Goal: Navigation & Orientation: Go to known website

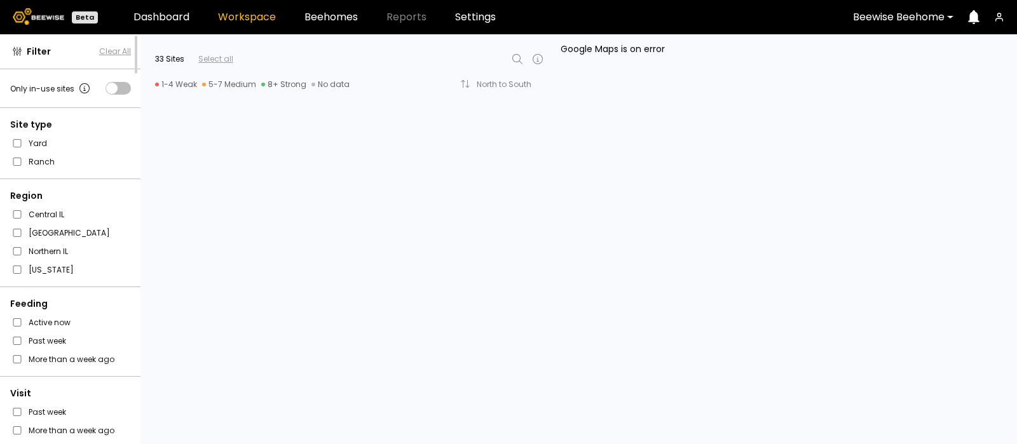
scroll to position [1246, 0]
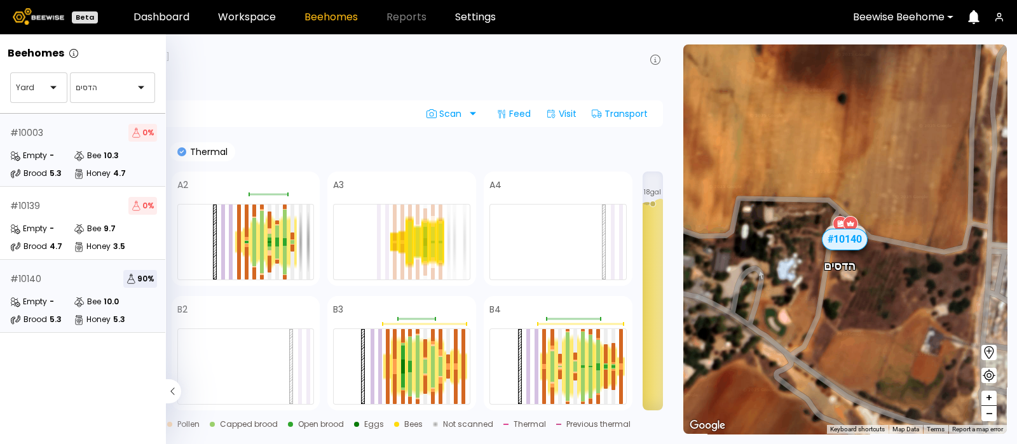
click at [90, 144] on div "# 10003 0 % Empty - Bee 10.3 Brood 5.3 Honey 4.7" at bounding box center [83, 150] width 167 height 73
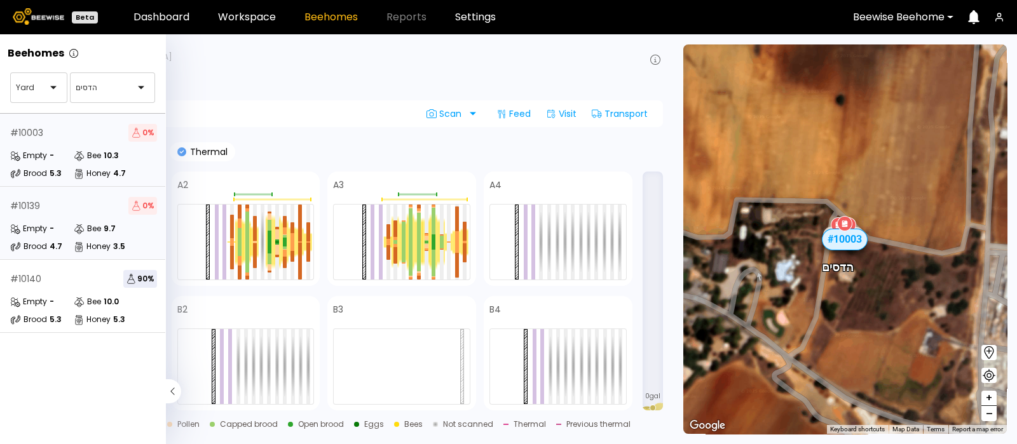
click at [61, 218] on div "# 10139 0 % Empty - Bee 9.7 Brood 4.7 Honey 3.5" at bounding box center [83, 223] width 167 height 73
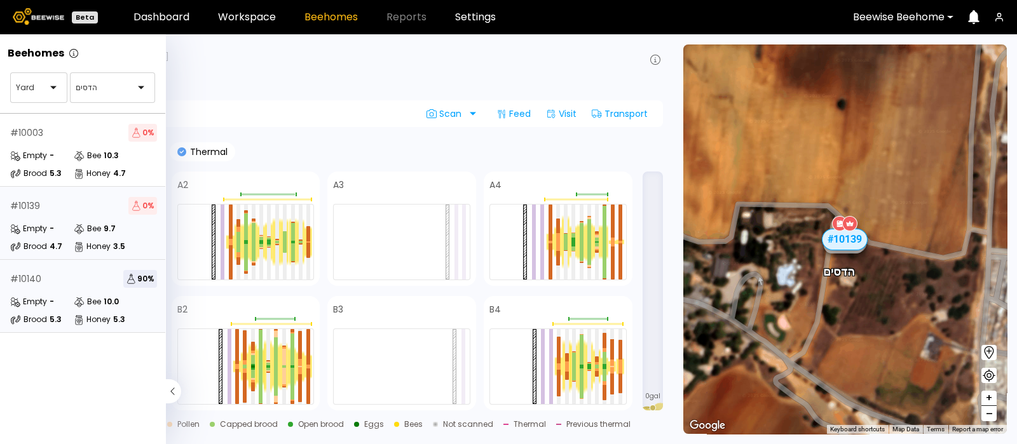
click at [38, 292] on div "# 10140 90 % Empty - Bee 10.0 Brood 5.3 Honey 5.3" at bounding box center [83, 296] width 167 height 73
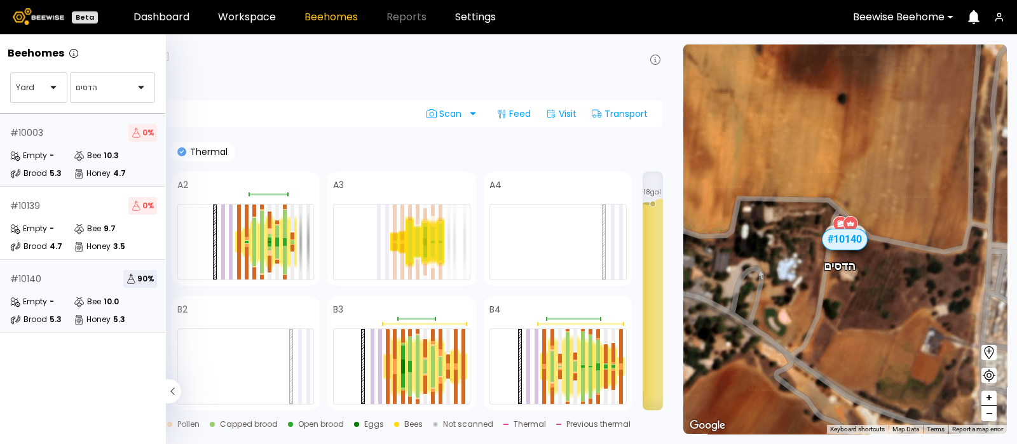
click at [53, 134] on div "# 10003 0 %" at bounding box center [83, 133] width 147 height 18
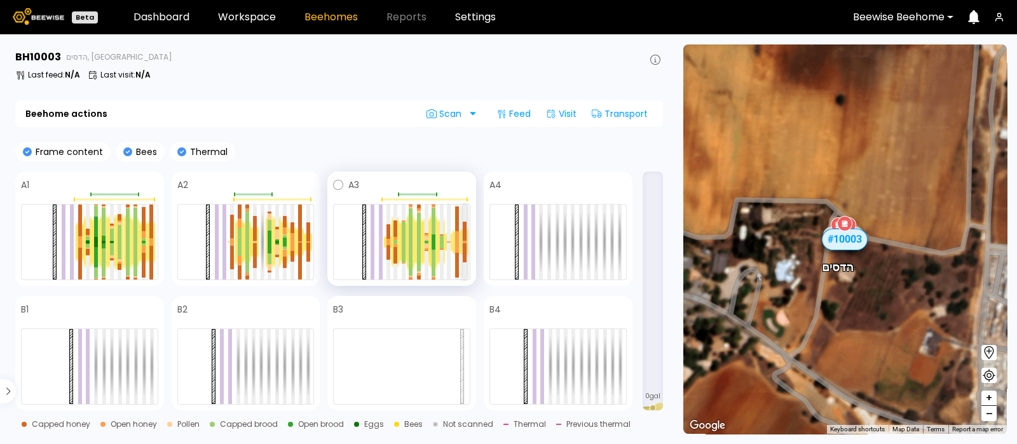
click at [465, 241] on div at bounding box center [465, 241] width 4 height 1
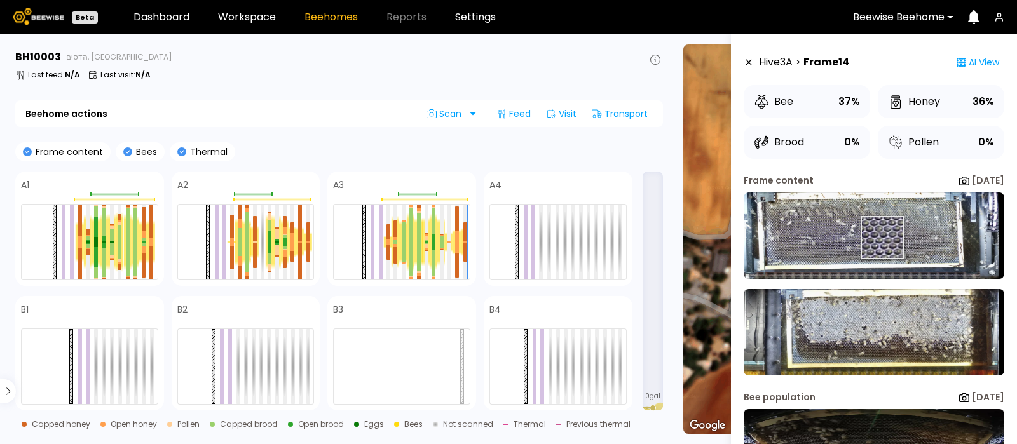
click at [881, 238] on img at bounding box center [874, 236] width 261 height 86
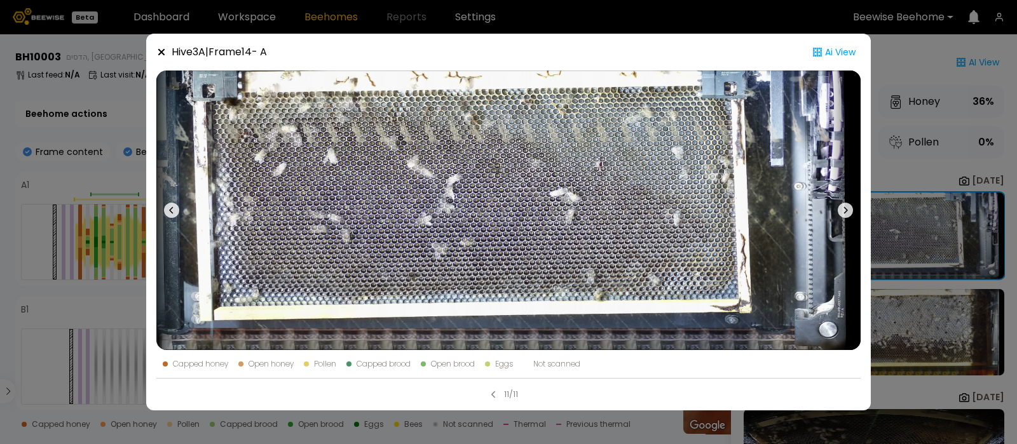
click at [844, 210] on icon at bounding box center [845, 210] width 15 height 15
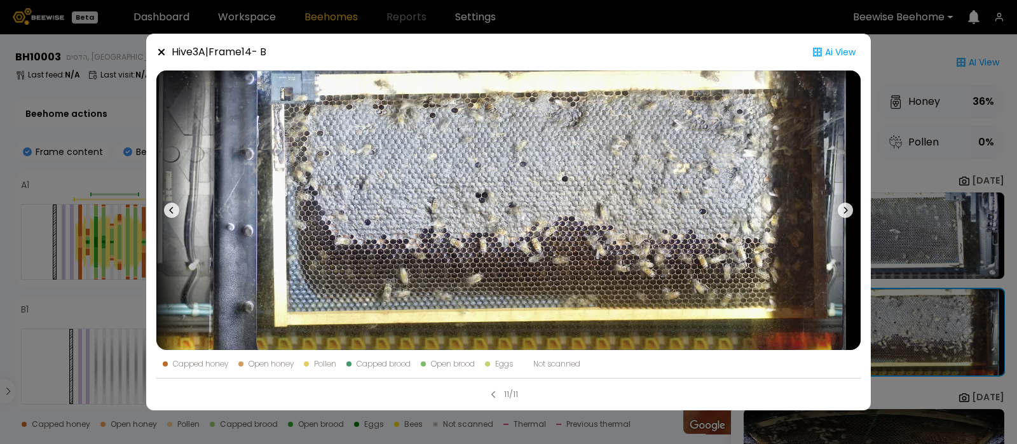
click at [165, 53] on icon at bounding box center [161, 52] width 10 height 10
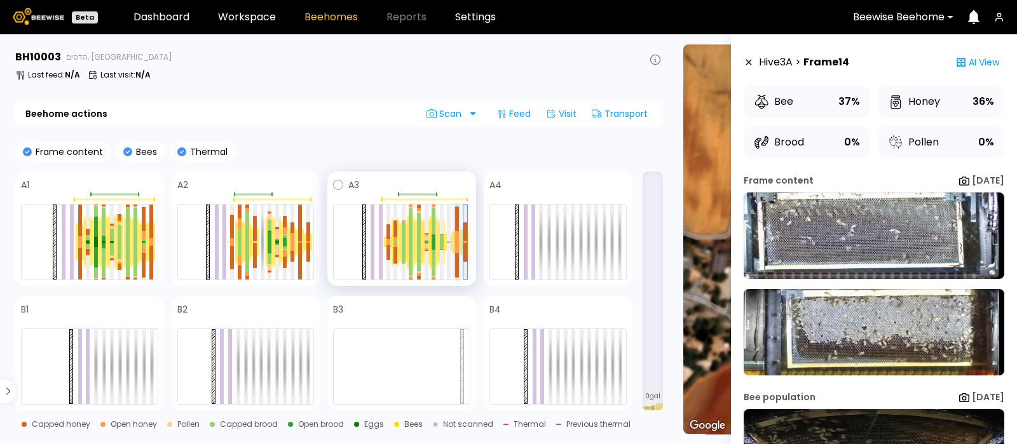
click at [457, 237] on div at bounding box center [457, 236] width 4 height 11
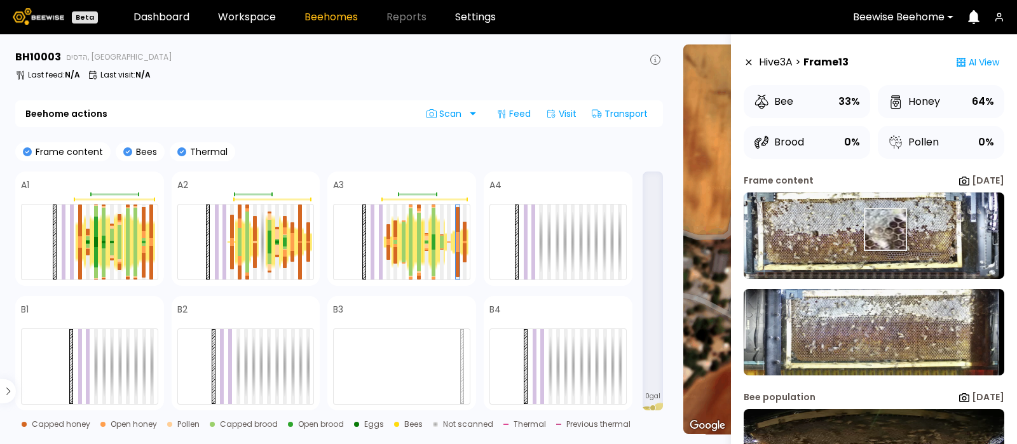
click at [884, 230] on img at bounding box center [874, 236] width 261 height 86
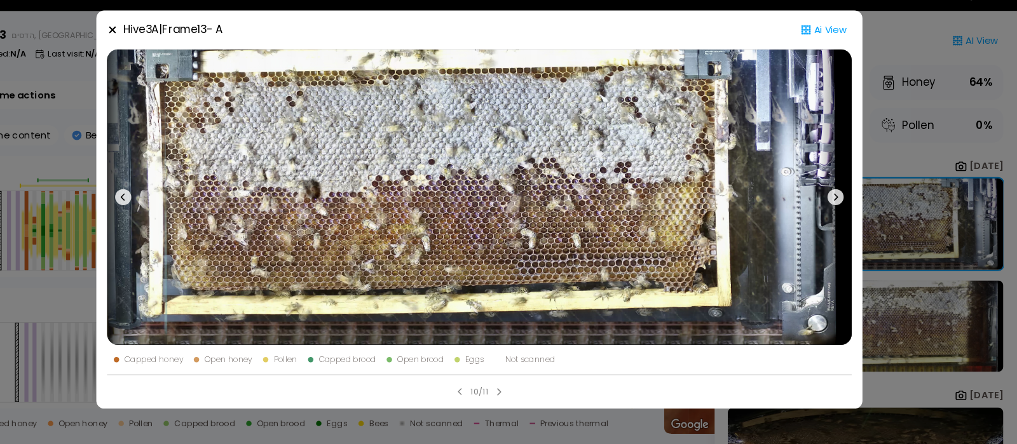
click at [844, 206] on icon at bounding box center [845, 210] width 15 height 15
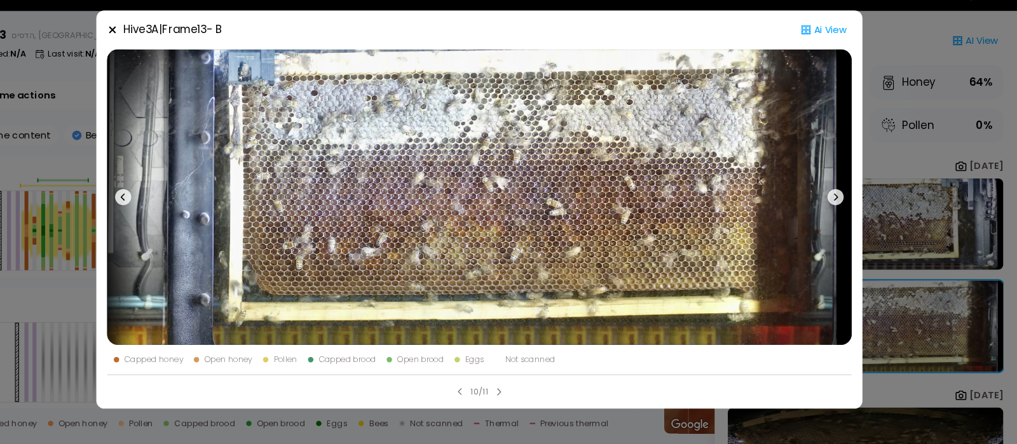
click at [159, 50] on icon at bounding box center [161, 52] width 6 height 6
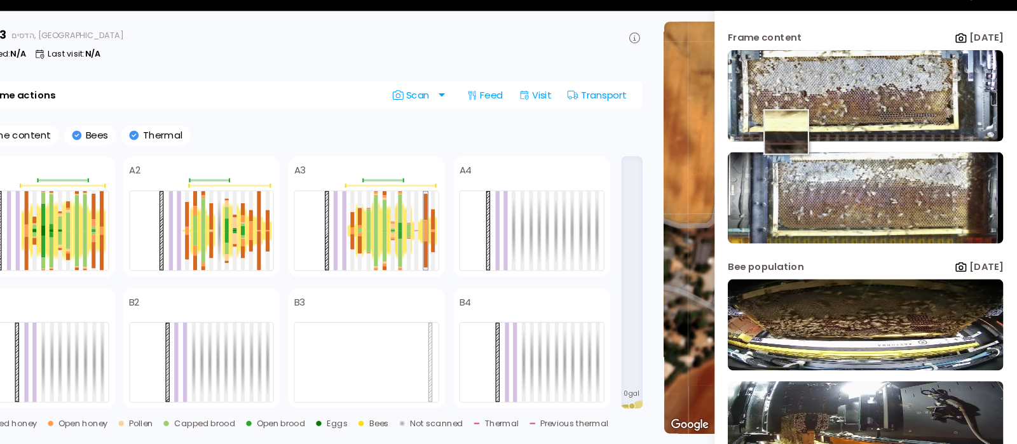
scroll to position [167, 0]
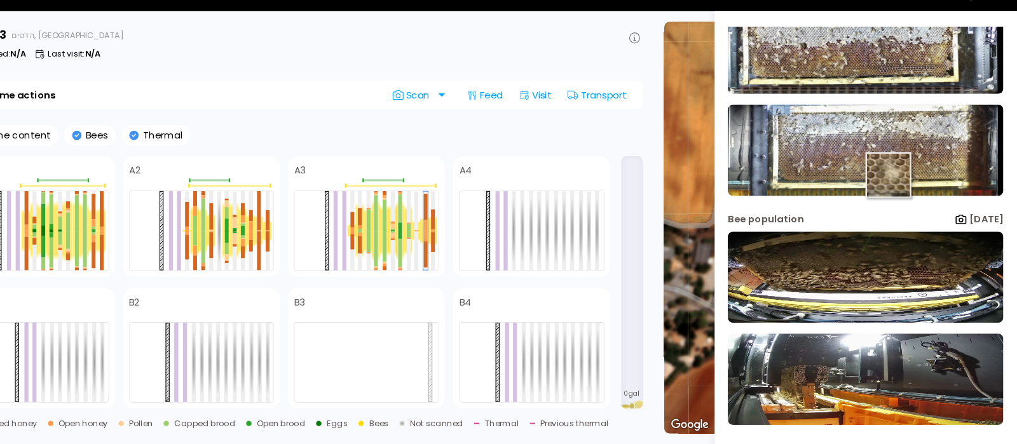
click at [895, 189] on img at bounding box center [874, 166] width 261 height 86
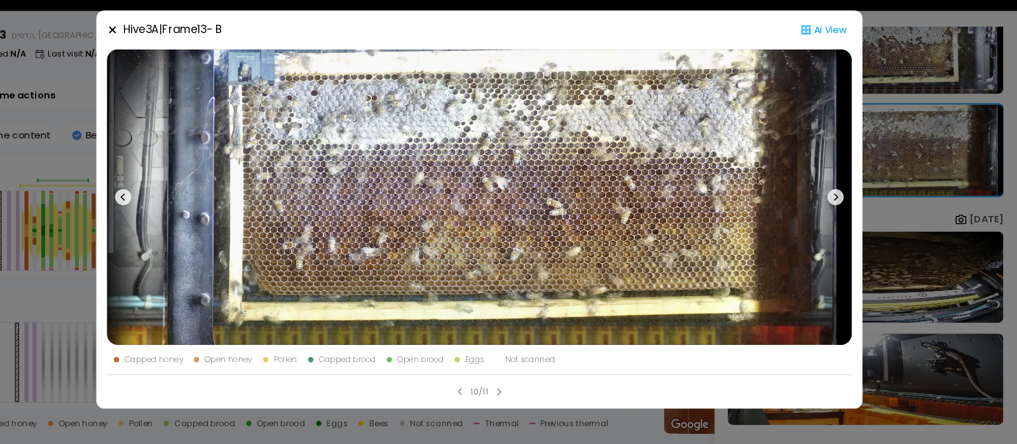
click at [842, 208] on icon at bounding box center [845, 210] width 15 height 15
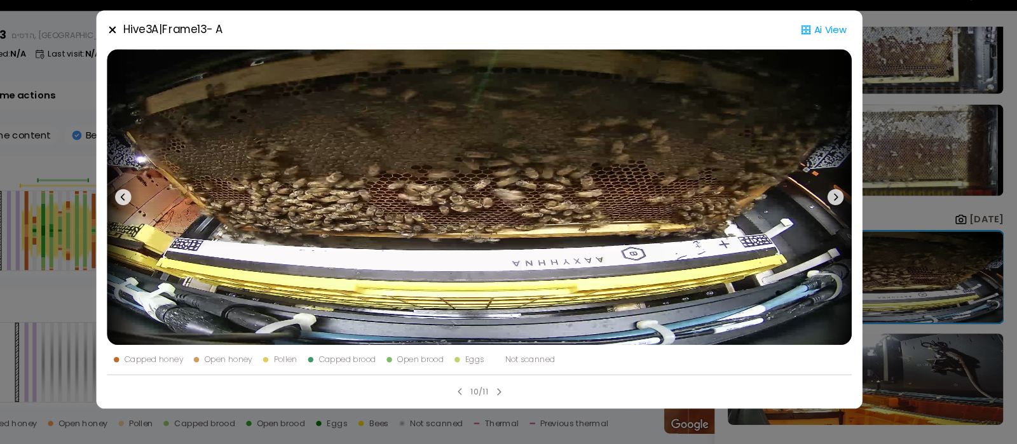
click at [842, 208] on icon at bounding box center [845, 210] width 15 height 15
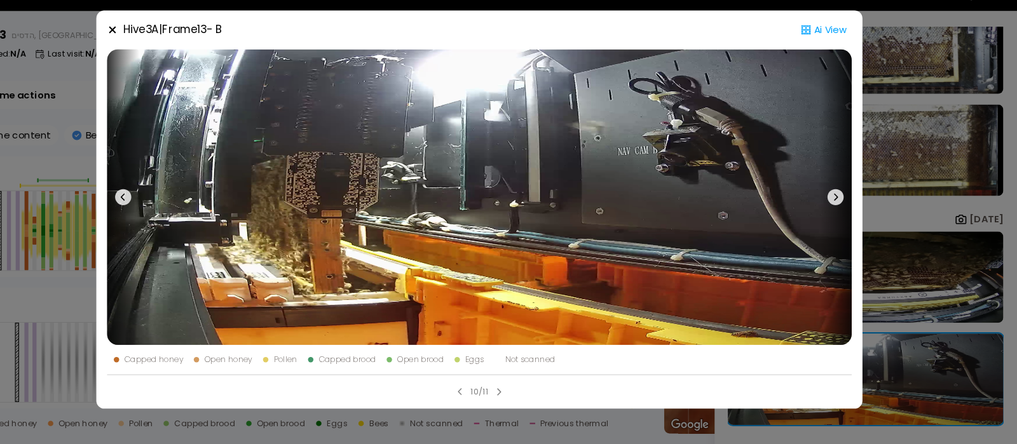
click at [156, 49] on div "Hive 3 A | Frame 13 - B Ai View Capped honey Open honey Pollen Capped brood Ope…" at bounding box center [508, 222] width 725 height 377
click at [160, 49] on icon at bounding box center [161, 52] width 10 height 10
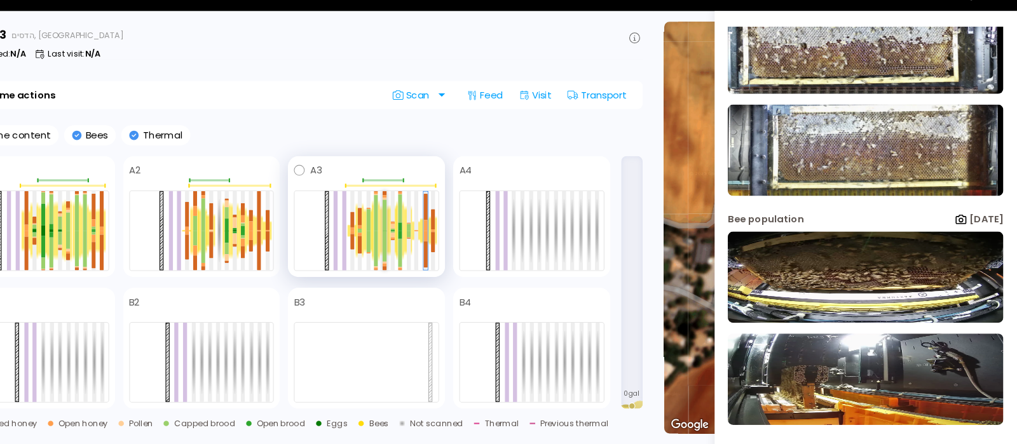
click at [418, 231] on div at bounding box center [419, 227] width 4 height 29
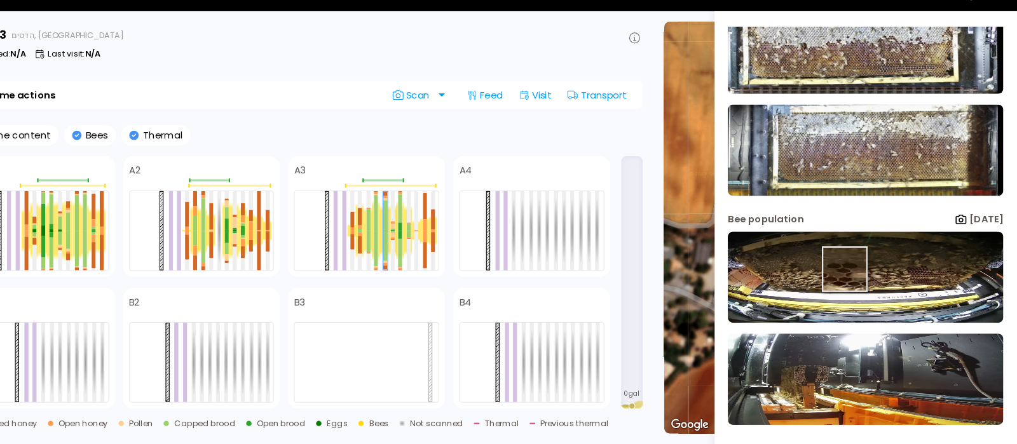
click at [854, 278] on img at bounding box center [874, 286] width 261 height 86
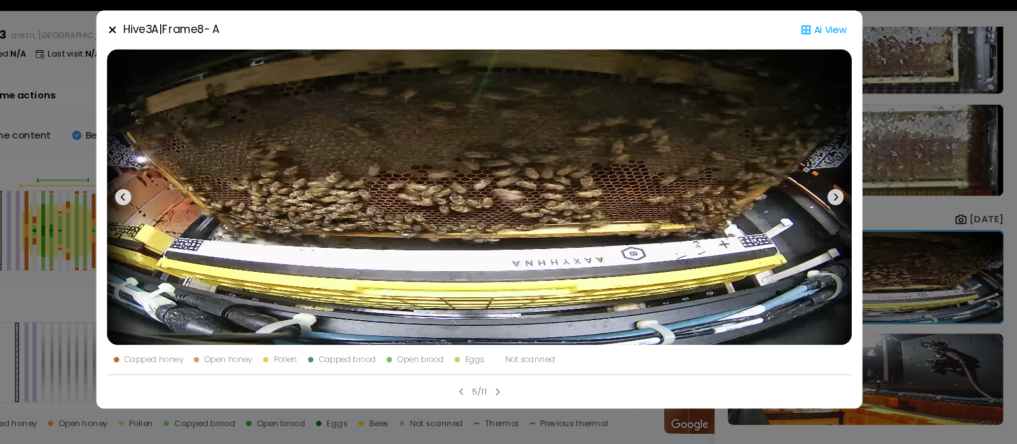
click at [847, 210] on icon at bounding box center [846, 210] width 4 height 7
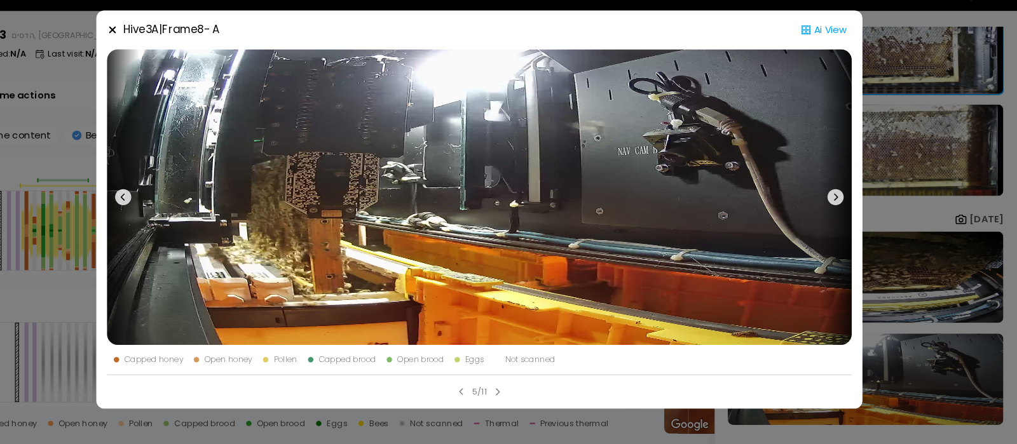
click at [847, 210] on icon at bounding box center [846, 210] width 4 height 7
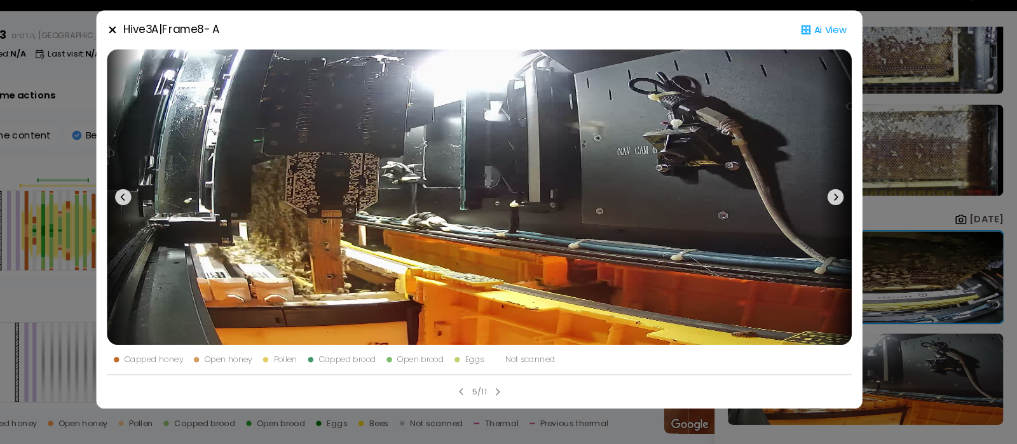
click at [160, 53] on icon at bounding box center [161, 52] width 6 height 6
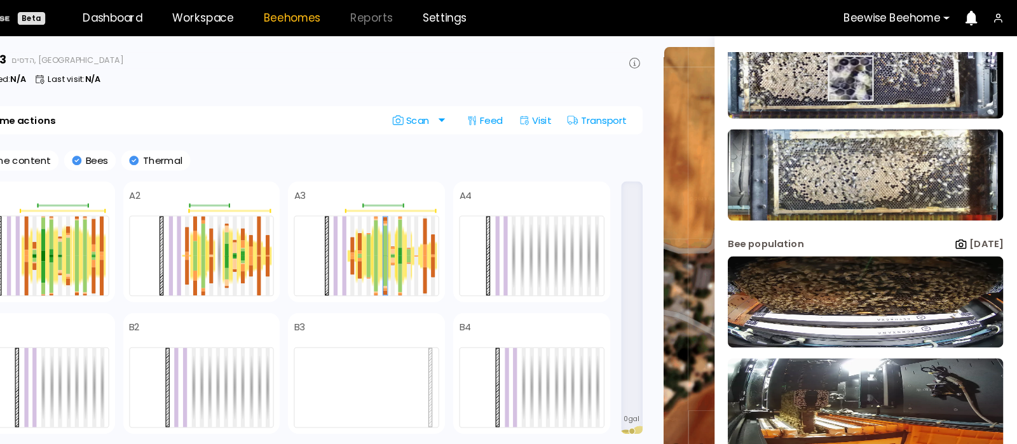
click at [860, 74] on img at bounding box center [874, 69] width 261 height 86
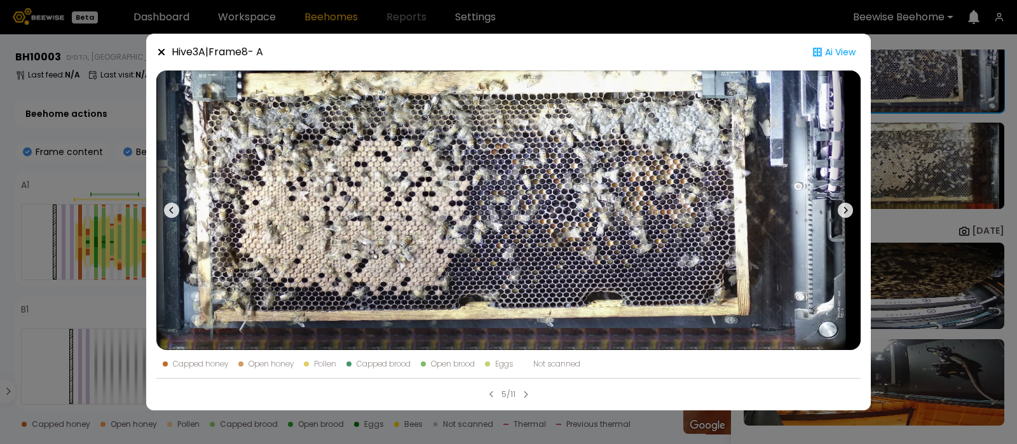
click at [845, 205] on icon at bounding box center [845, 210] width 15 height 15
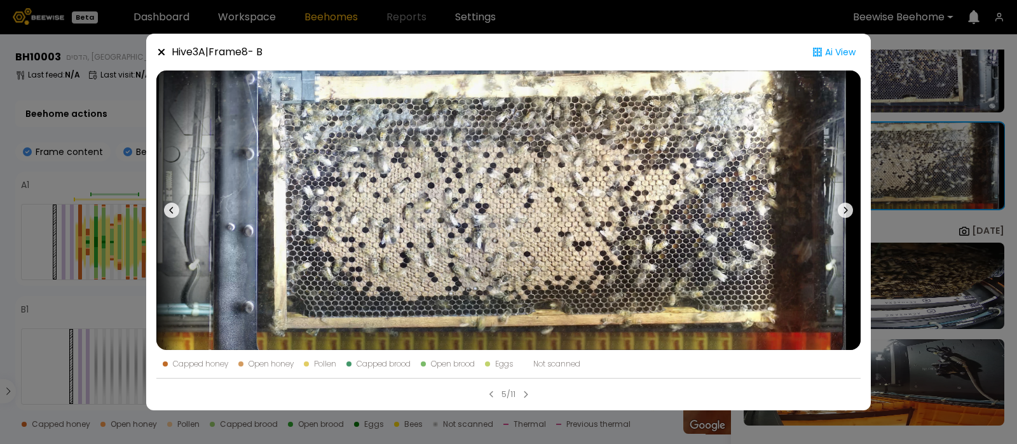
click at [161, 48] on icon at bounding box center [161, 52] width 10 height 10
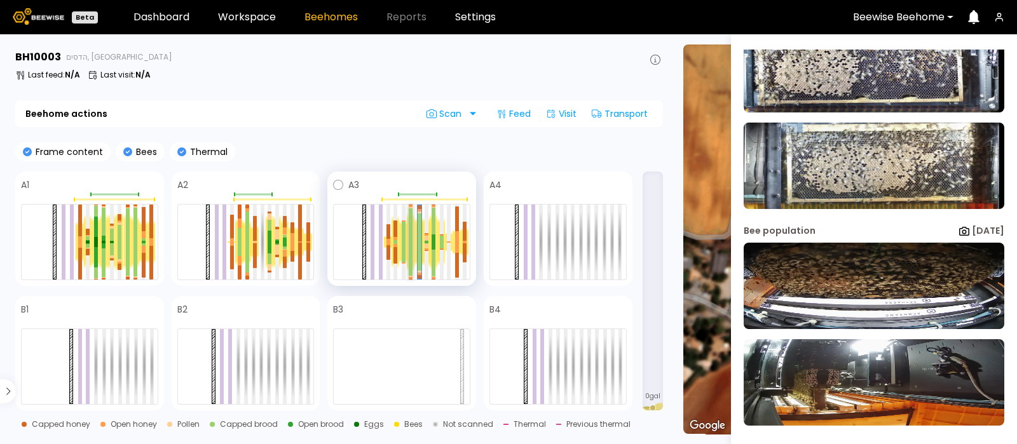
click at [411, 236] on div at bounding box center [411, 226] width 4 height 34
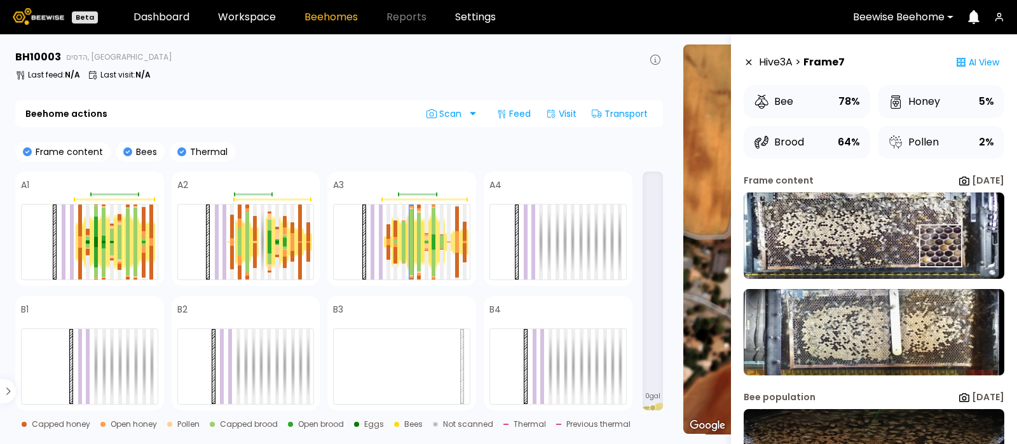
click at [939, 247] on img at bounding box center [874, 236] width 261 height 86
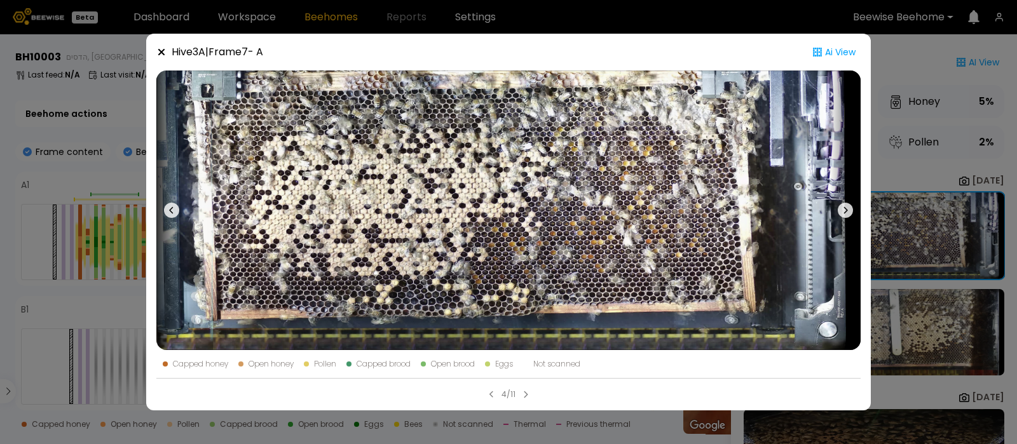
click at [845, 203] on icon at bounding box center [845, 210] width 15 height 15
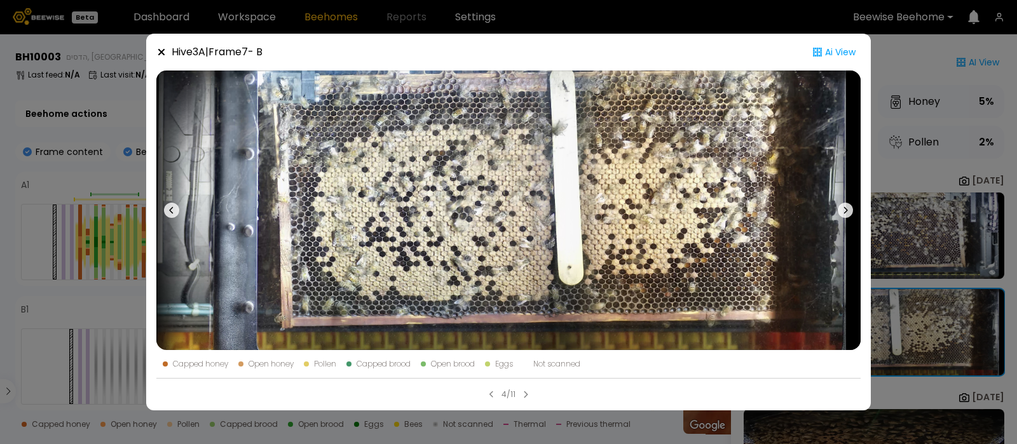
click at [156, 52] on icon at bounding box center [161, 52] width 10 height 10
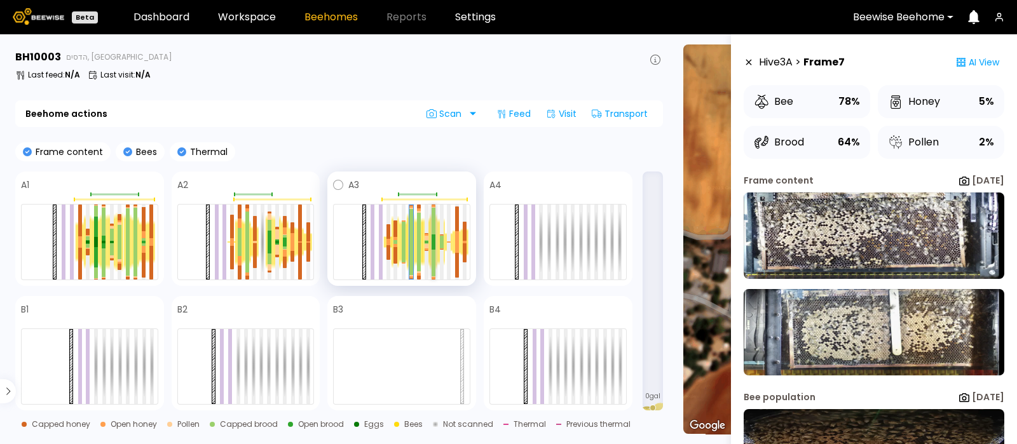
click at [434, 230] on div at bounding box center [434, 221] width 4 height 27
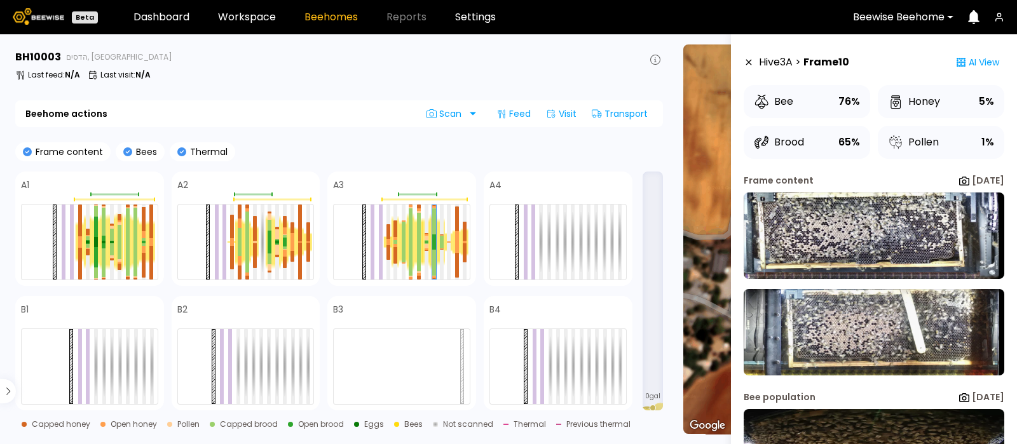
click at [663, 141] on section "BH 10003 הדסים, Central IL Last feed : N/A Last visit : N/A Beehome actions Sca…" at bounding box center [341, 239] width 666 height 410
click at [874, 227] on img at bounding box center [874, 236] width 261 height 86
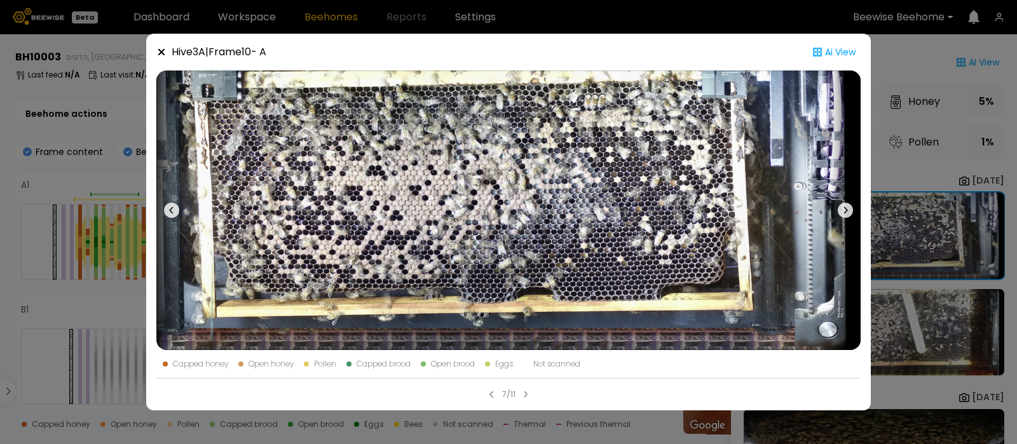
click at [163, 52] on icon at bounding box center [161, 52] width 10 height 10
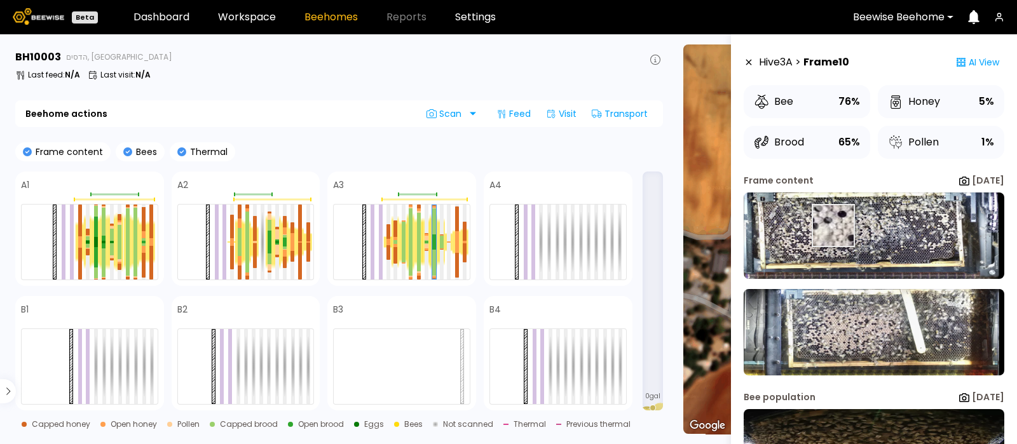
click at [833, 226] on img at bounding box center [874, 236] width 261 height 86
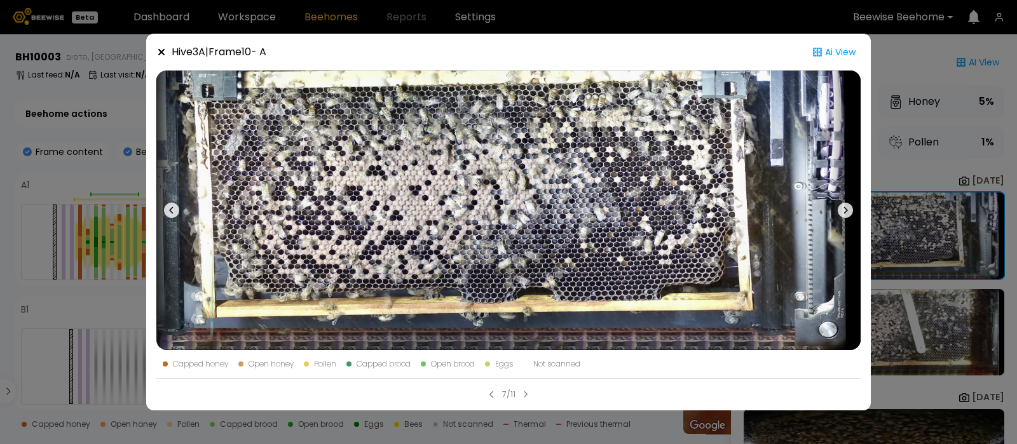
click at [846, 211] on icon at bounding box center [846, 210] width 4 height 7
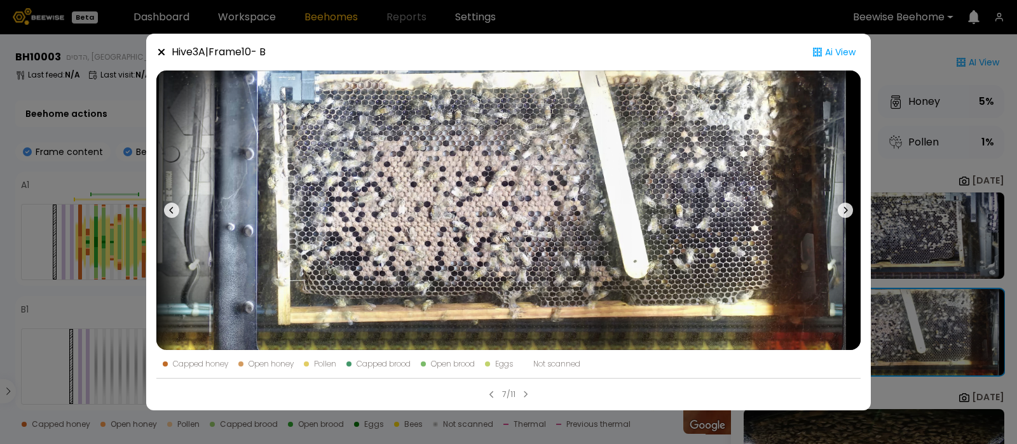
click at [158, 50] on icon at bounding box center [161, 52] width 6 height 6
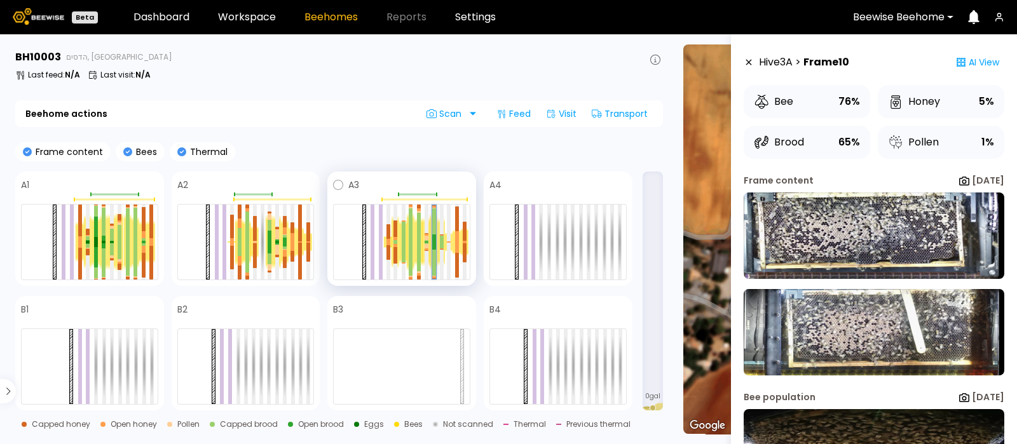
click at [436, 240] on div at bounding box center [434, 239] width 4 height 8
click at [151, 237] on div at bounding box center [151, 222] width 4 height 34
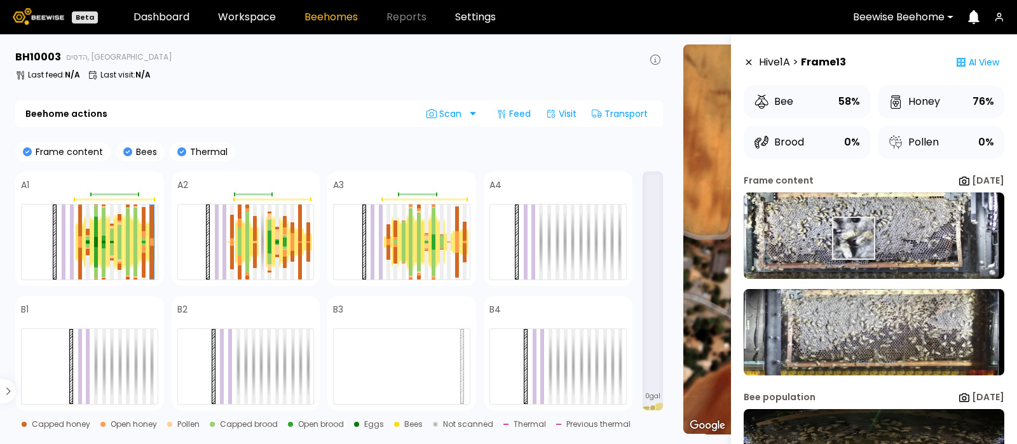
click at [853, 238] on img at bounding box center [874, 236] width 261 height 86
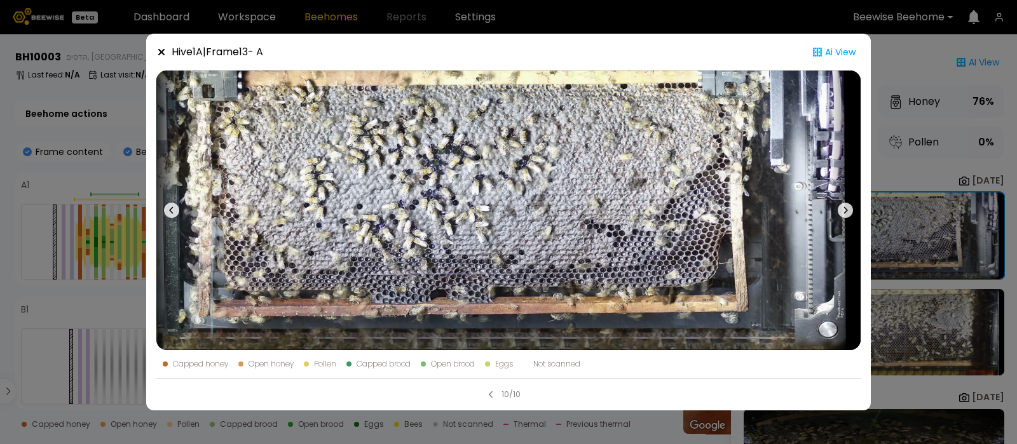
click at [846, 209] on icon at bounding box center [846, 210] width 4 height 7
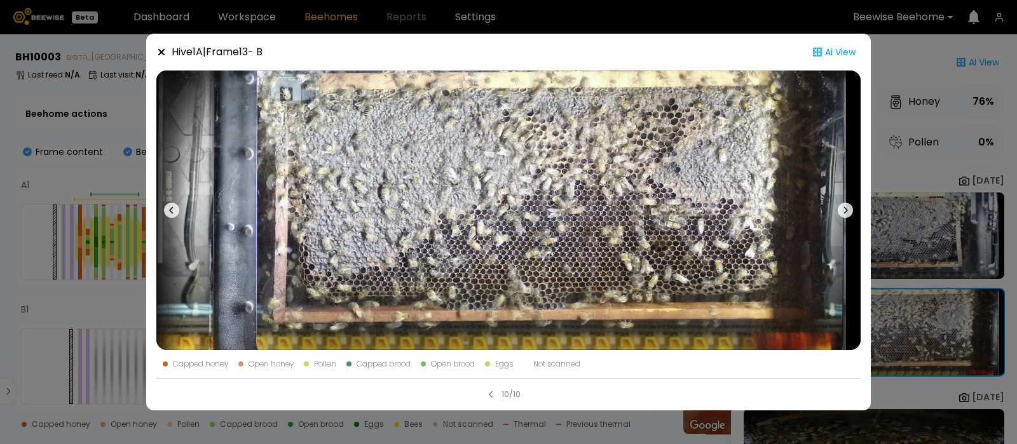
click at [158, 52] on icon at bounding box center [161, 52] width 10 height 10
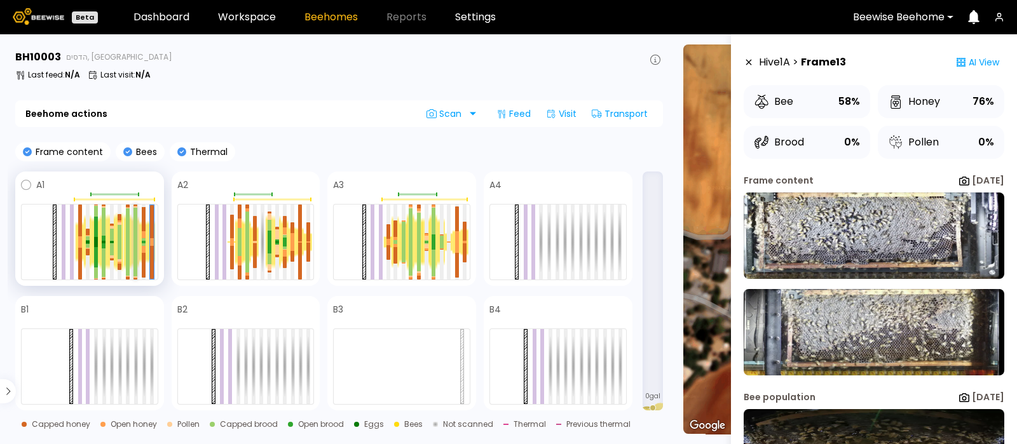
click at [136, 241] on div at bounding box center [136, 225] width 4 height 34
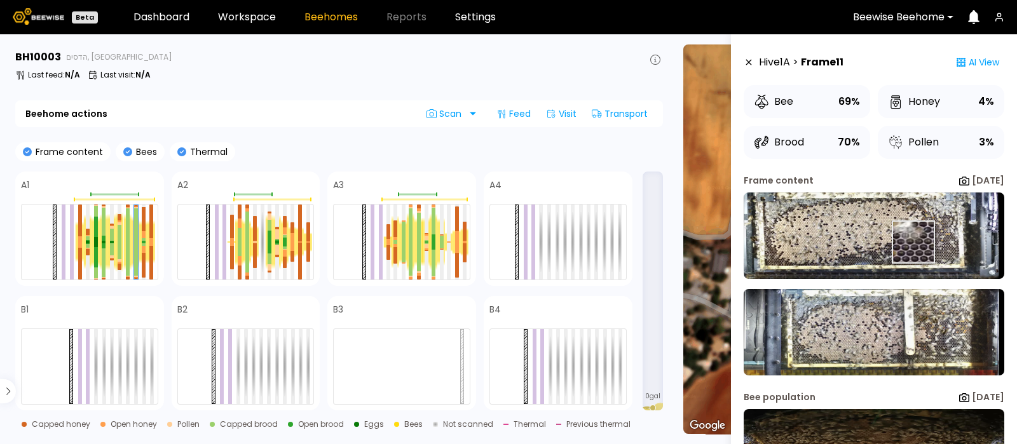
click at [913, 242] on img at bounding box center [874, 236] width 261 height 86
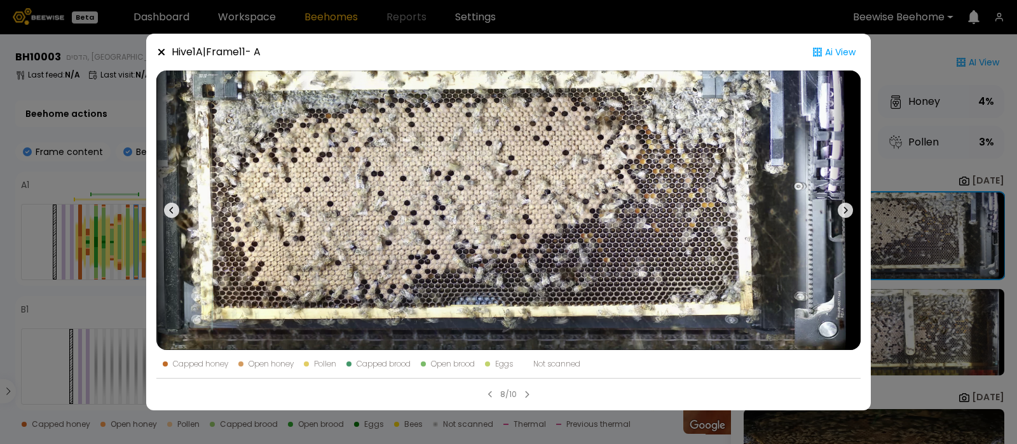
click at [850, 205] on icon at bounding box center [845, 210] width 15 height 15
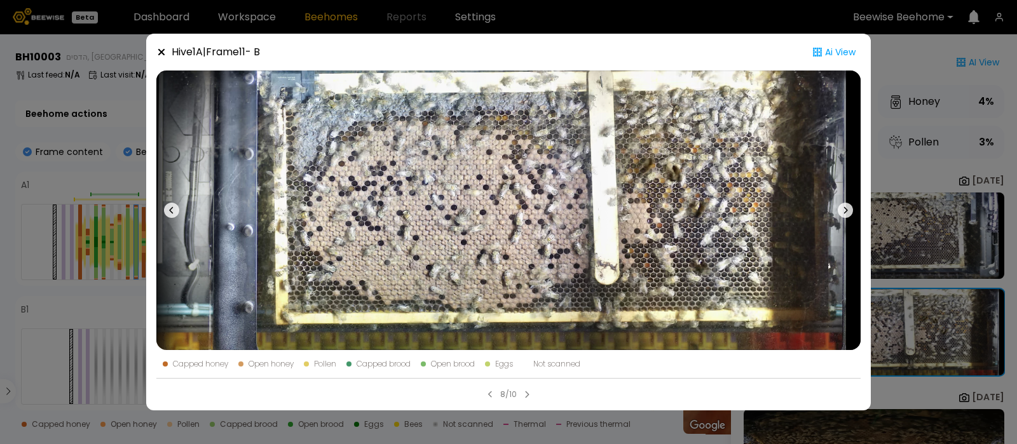
click at [160, 53] on icon at bounding box center [161, 52] width 6 height 6
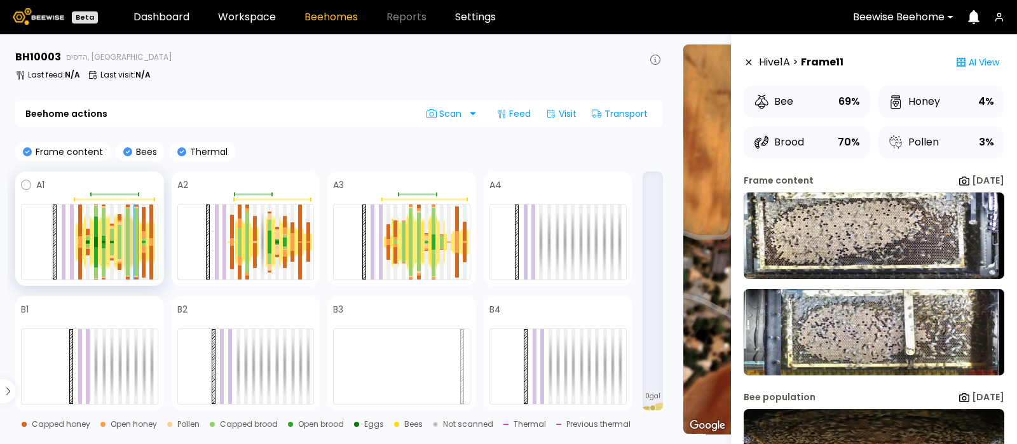
click at [128, 229] on div at bounding box center [128, 226] width 4 height 34
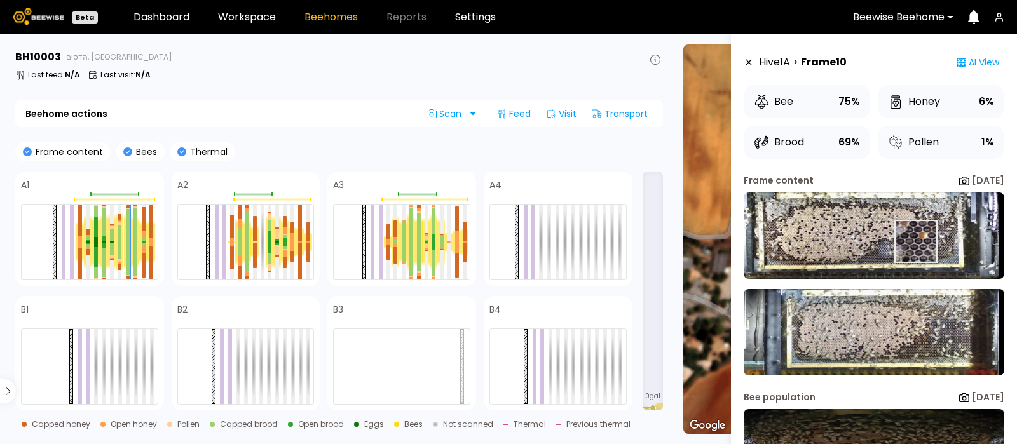
click at [916, 242] on img at bounding box center [874, 236] width 261 height 86
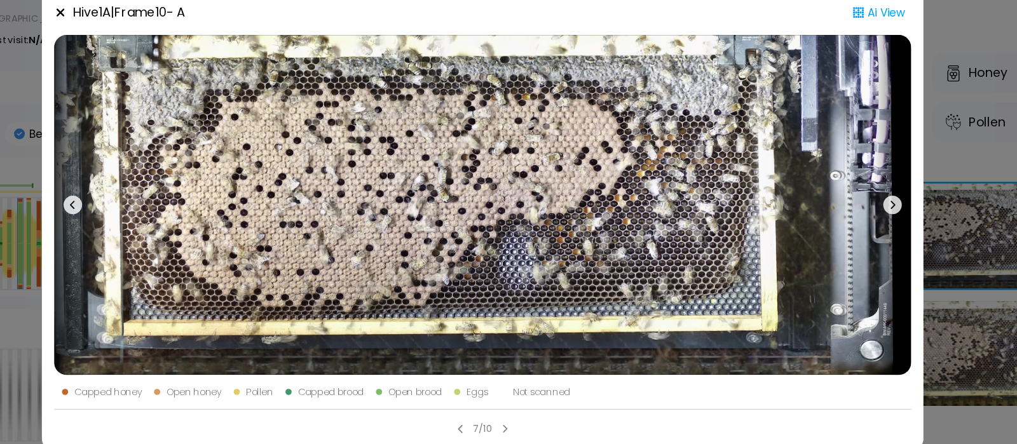
click at [844, 205] on icon at bounding box center [845, 210] width 15 height 15
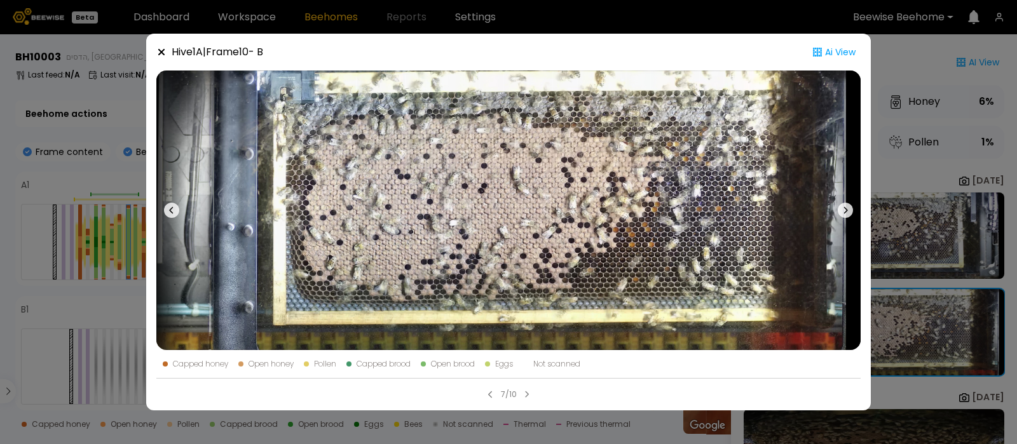
click at [160, 51] on icon at bounding box center [161, 52] width 6 height 6
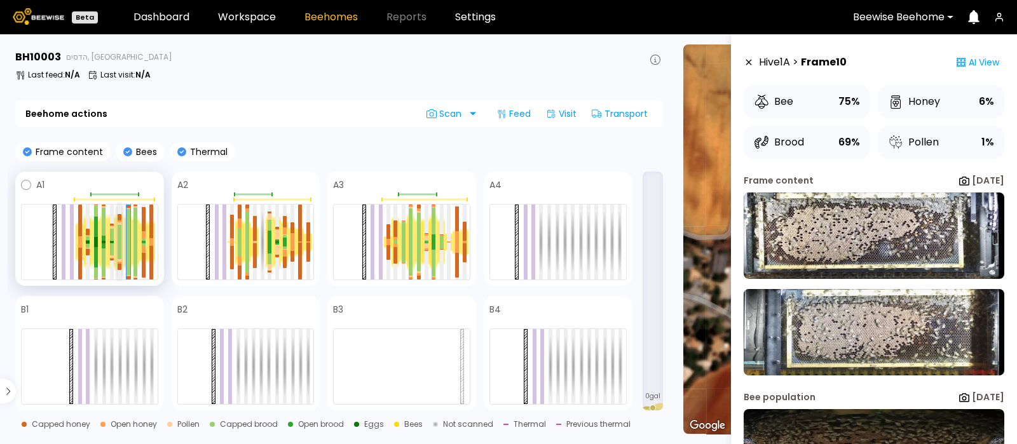
click at [119, 240] on div at bounding box center [120, 233] width 4 height 17
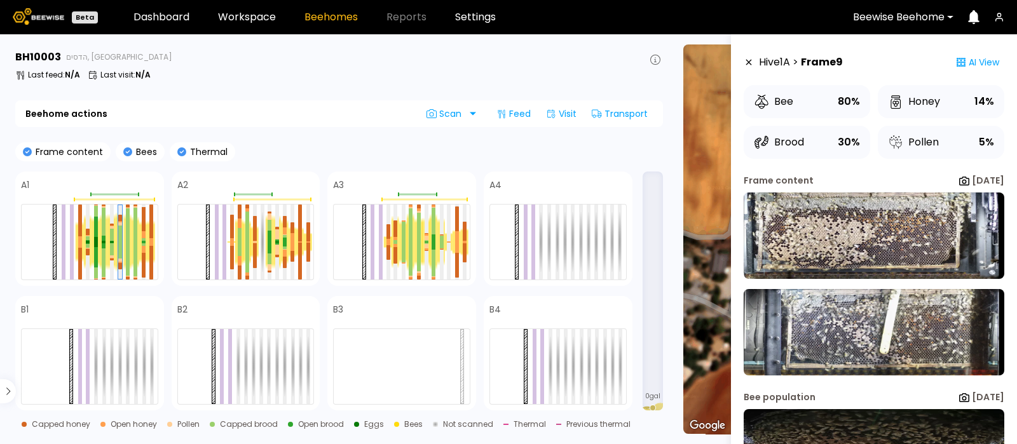
click at [534, 143] on div "Frame content Bees Thermal" at bounding box center [339, 151] width 648 height 19
click at [877, 240] on img at bounding box center [874, 236] width 261 height 86
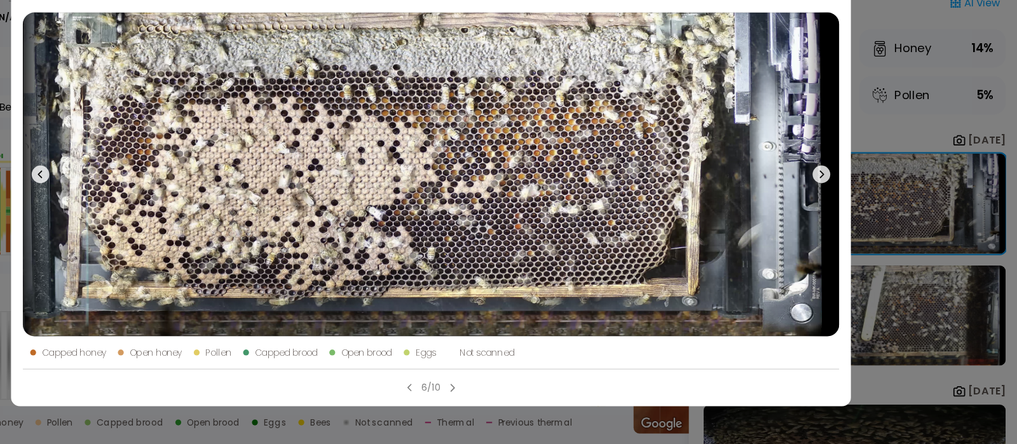
click at [846, 205] on icon at bounding box center [845, 210] width 15 height 15
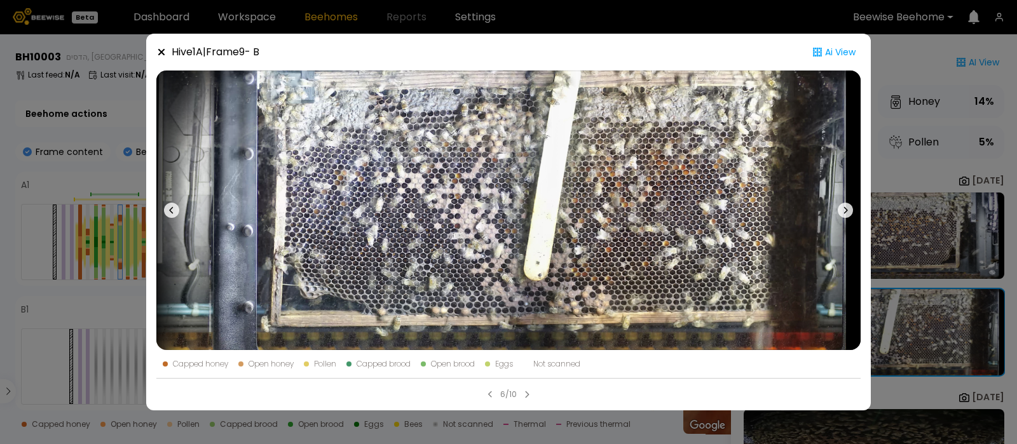
click at [157, 55] on icon at bounding box center [161, 52] width 10 height 10
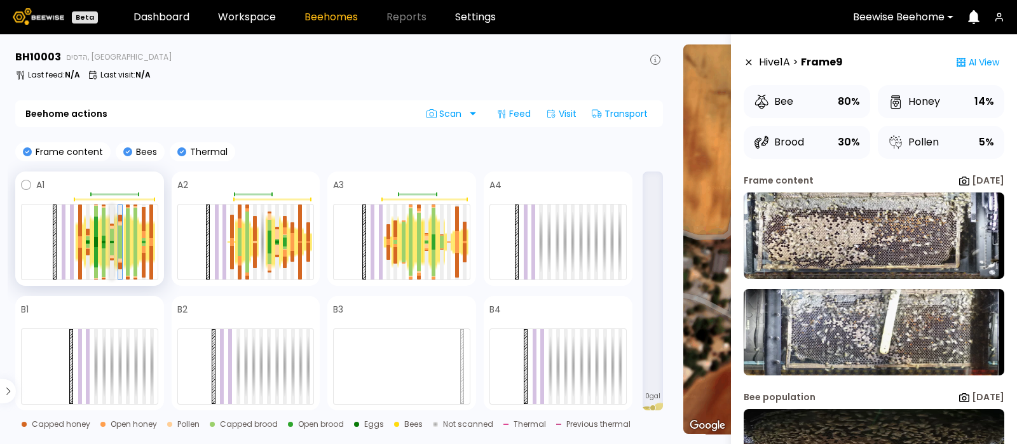
click at [111, 244] on div at bounding box center [112, 250] width 4 height 12
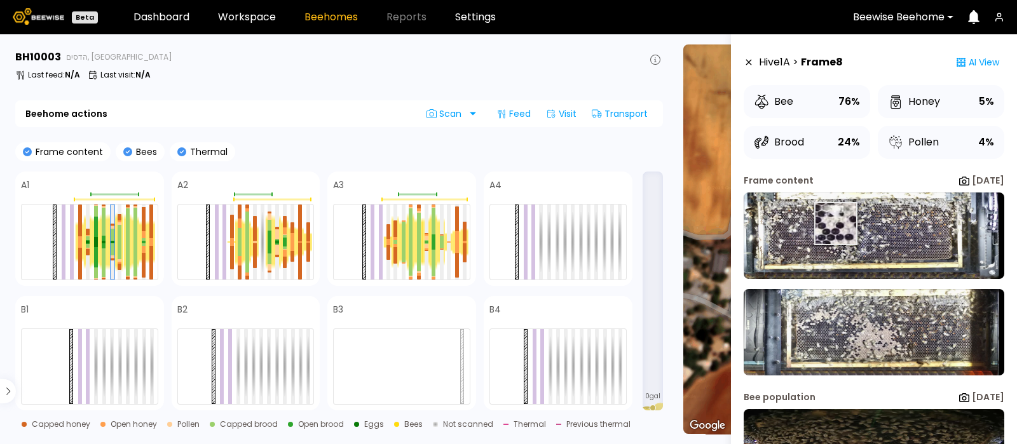
click at [837, 224] on img at bounding box center [874, 236] width 261 height 86
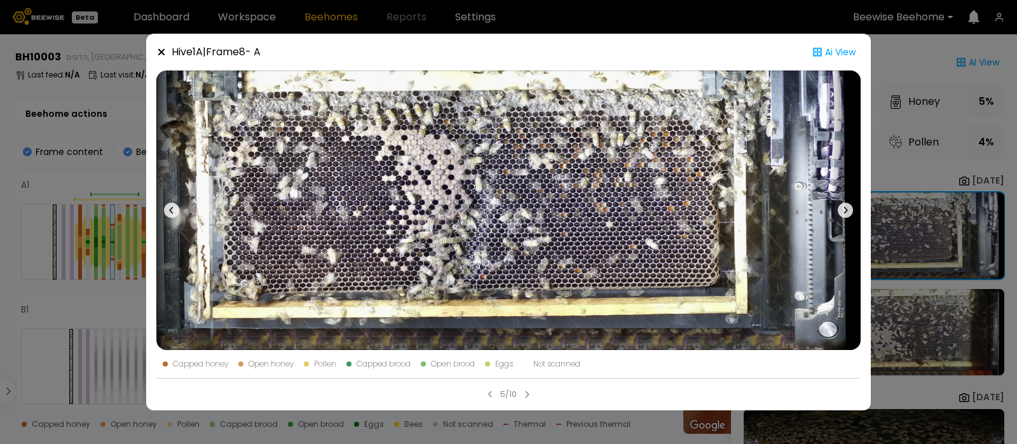
click at [159, 50] on icon at bounding box center [161, 52] width 6 height 6
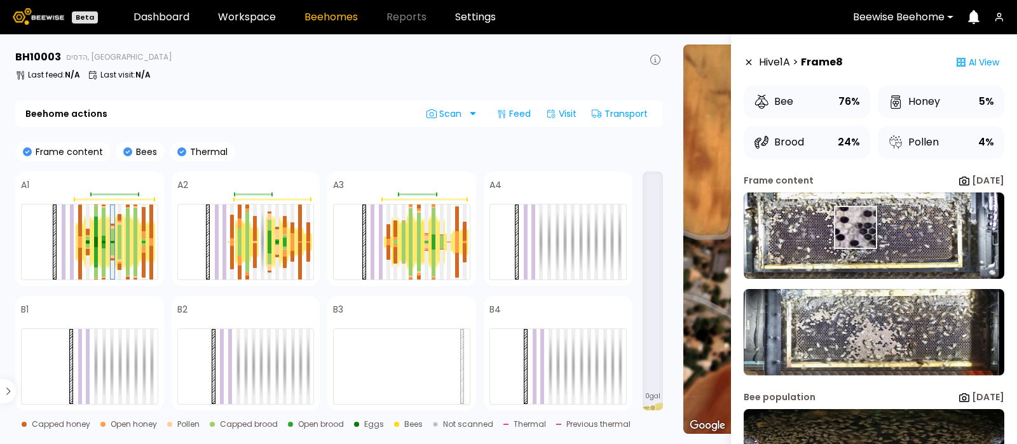
click at [855, 228] on img at bounding box center [874, 236] width 261 height 86
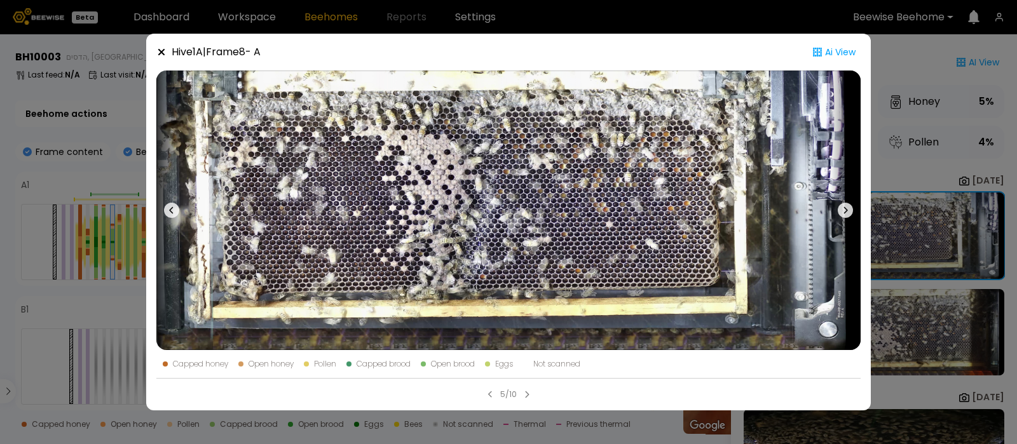
click at [849, 207] on icon at bounding box center [845, 210] width 15 height 15
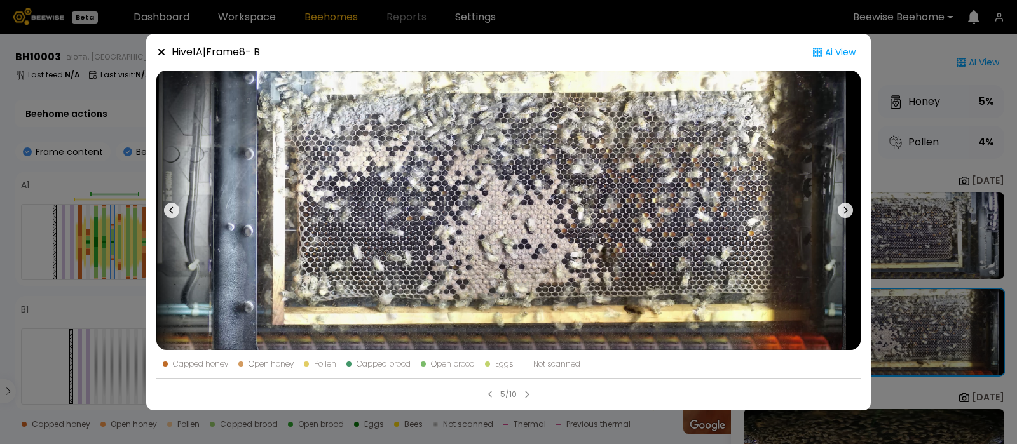
click at [160, 50] on icon at bounding box center [161, 52] width 6 height 6
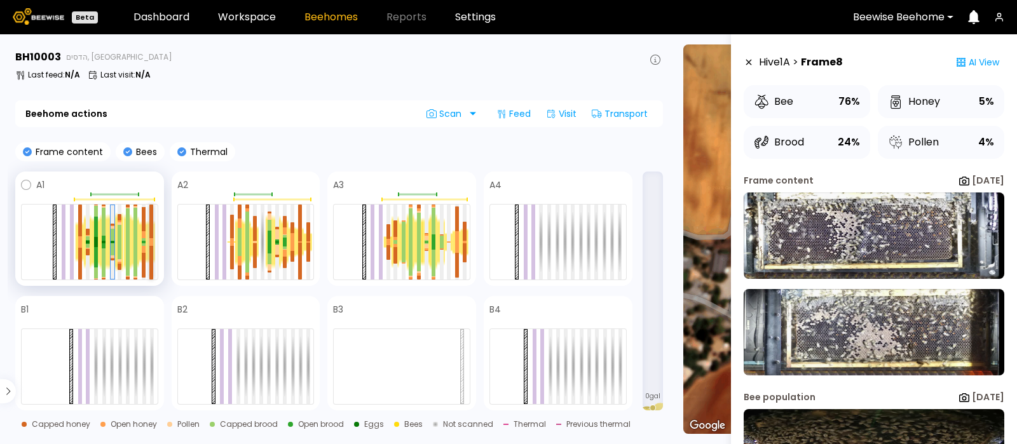
click at [152, 231] on div at bounding box center [151, 222] width 4 height 34
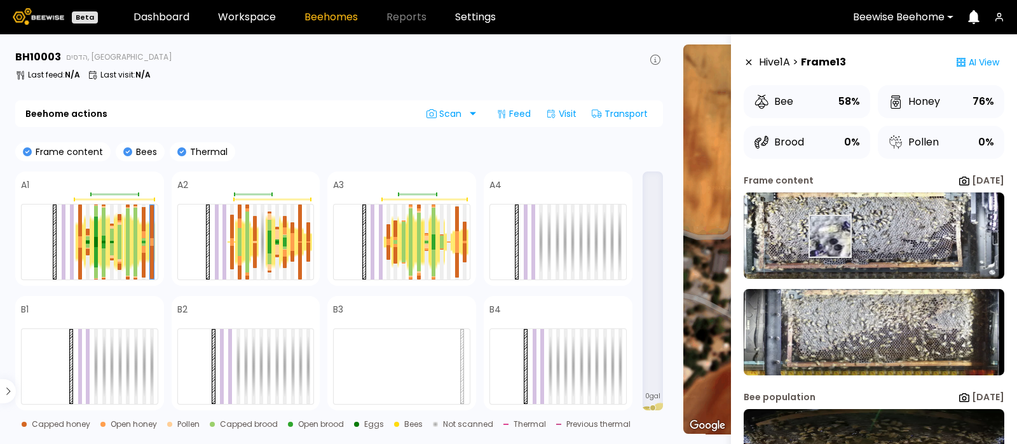
click at [832, 237] on img at bounding box center [874, 236] width 261 height 86
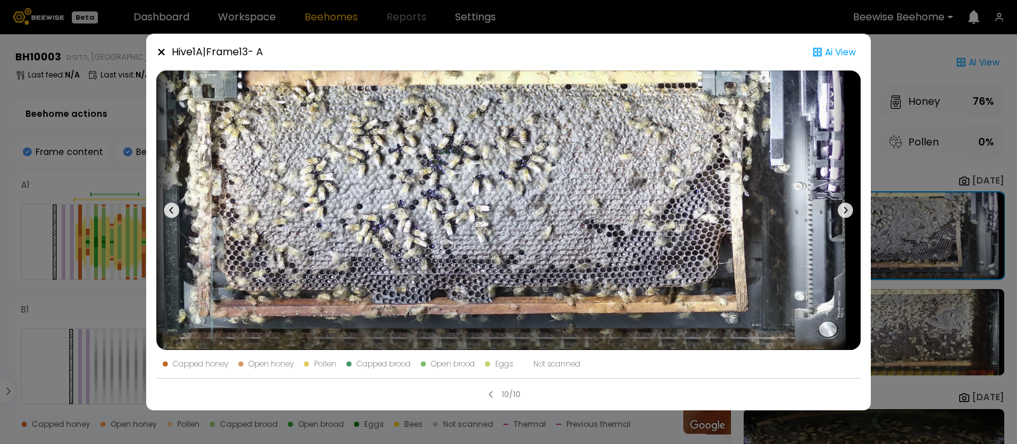
click at [841, 205] on icon at bounding box center [845, 210] width 15 height 15
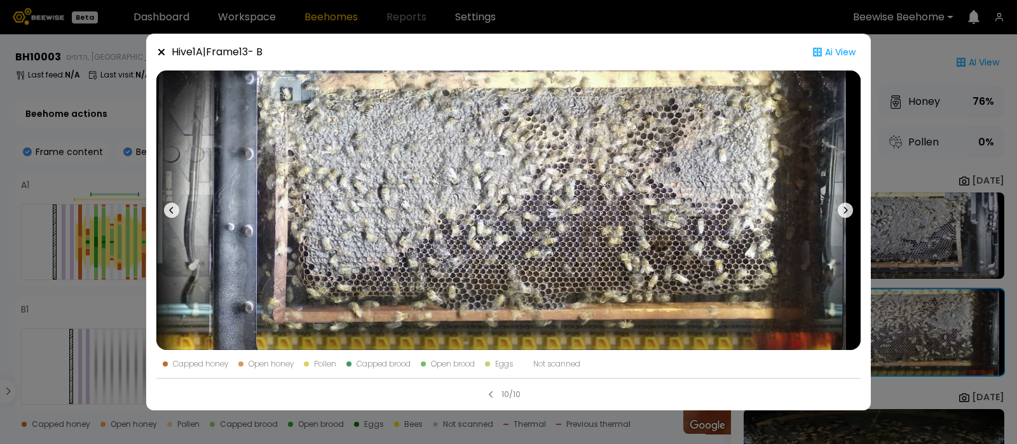
click at [156, 50] on icon at bounding box center [161, 52] width 10 height 10
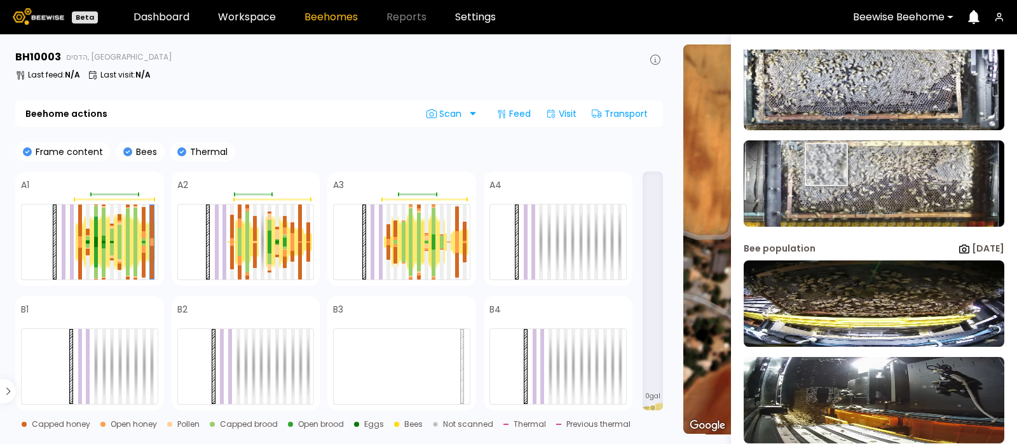
scroll to position [167, 0]
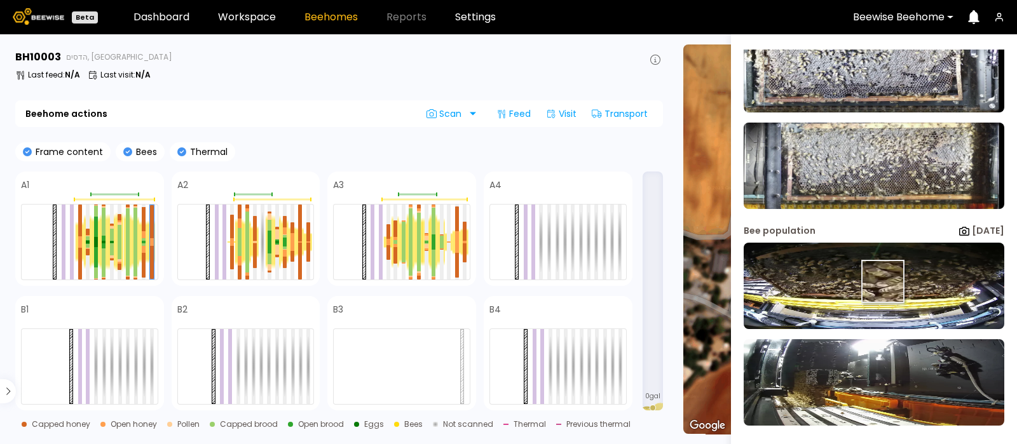
click at [883, 282] on img at bounding box center [874, 286] width 261 height 86
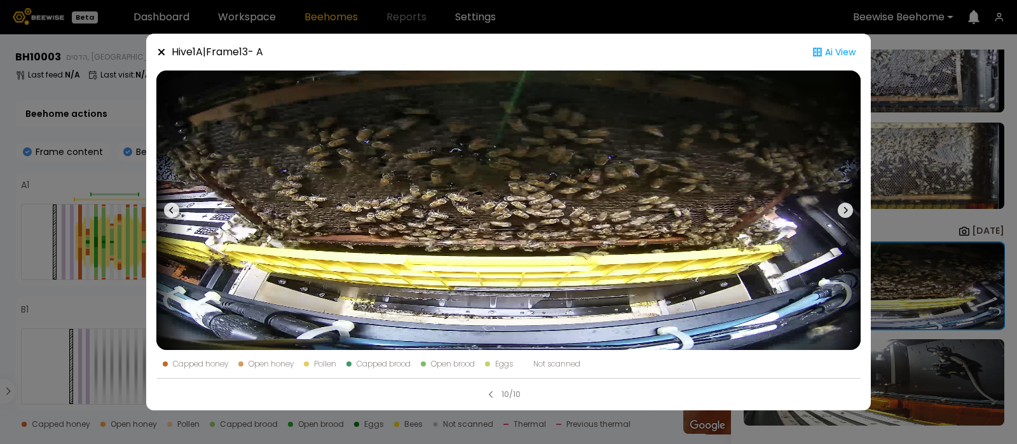
click at [844, 214] on icon at bounding box center [845, 210] width 15 height 15
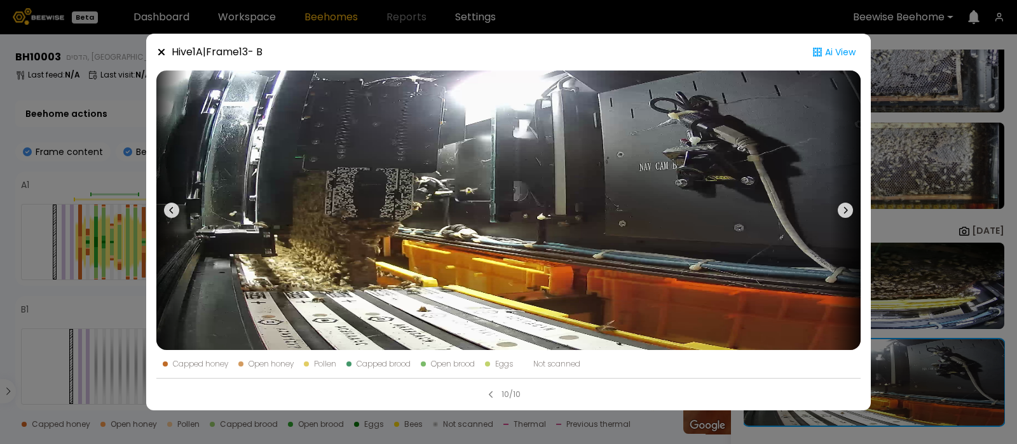
click at [156, 53] on icon at bounding box center [161, 52] width 10 height 10
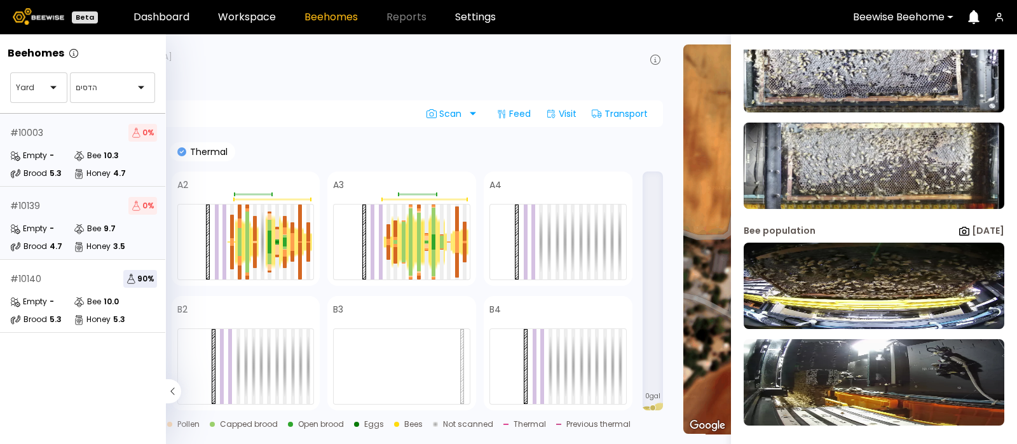
click at [43, 216] on div "# 10139 0 % Empty - Bee 9.7 Brood 4.7 Honey 3.5" at bounding box center [83, 223] width 167 height 73
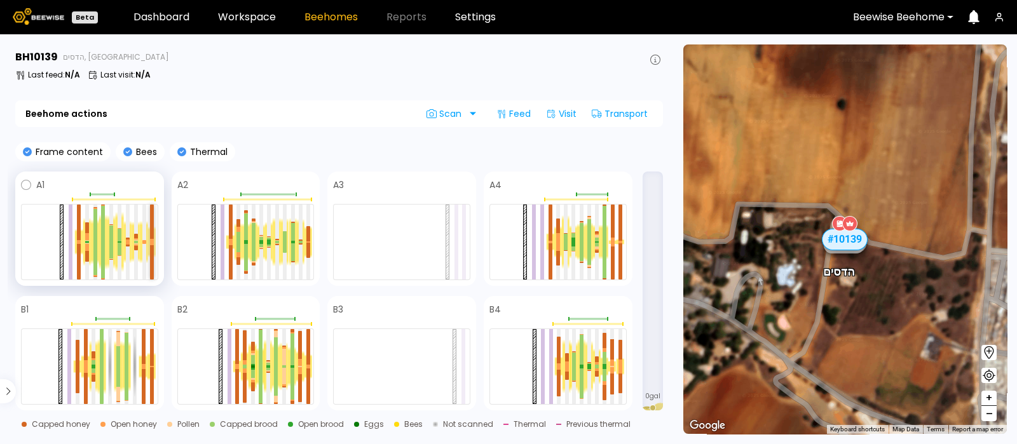
click at [151, 245] on div at bounding box center [152, 262] width 4 height 34
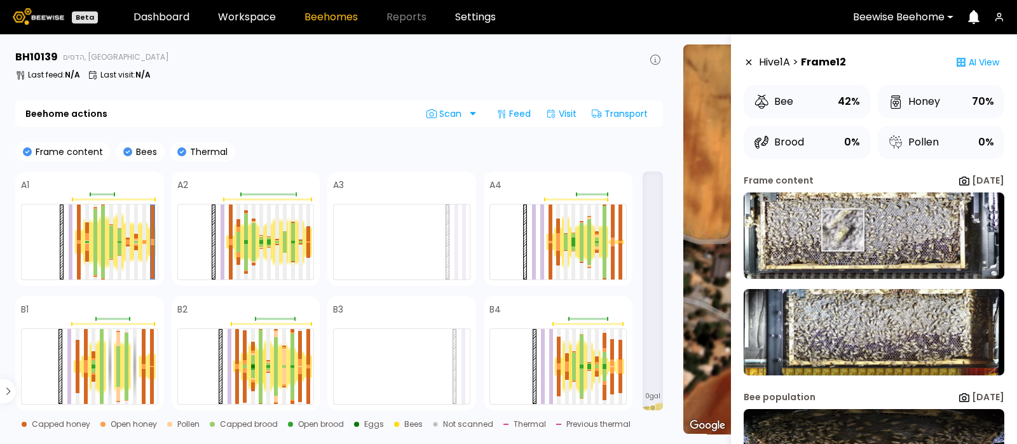
click at [843, 230] on img at bounding box center [874, 236] width 261 height 86
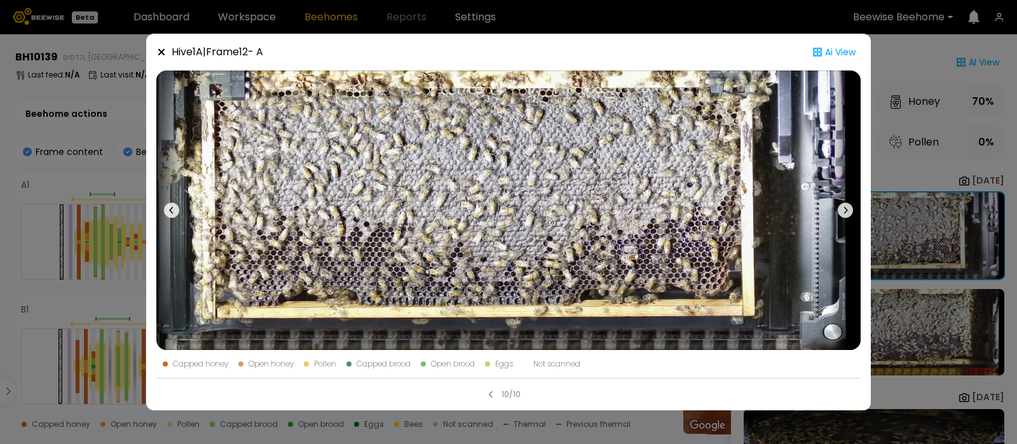
click at [846, 207] on icon at bounding box center [845, 210] width 15 height 15
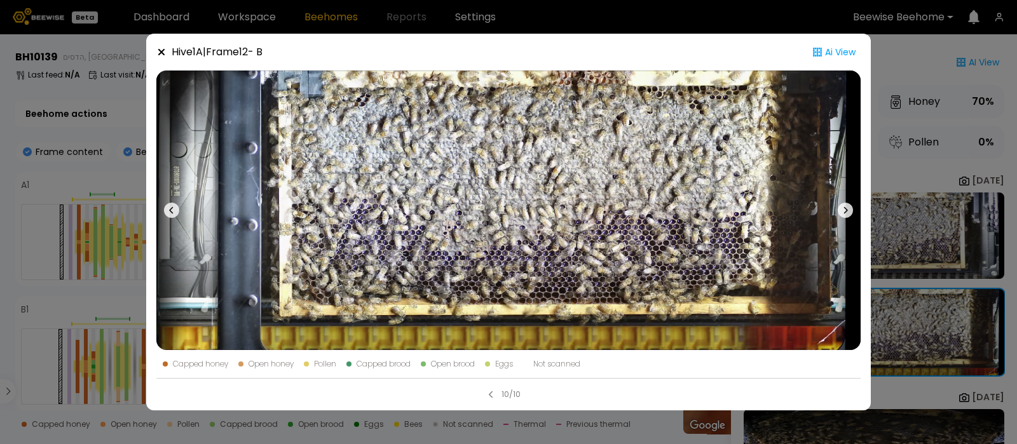
click at [163, 52] on icon at bounding box center [161, 52] width 10 height 10
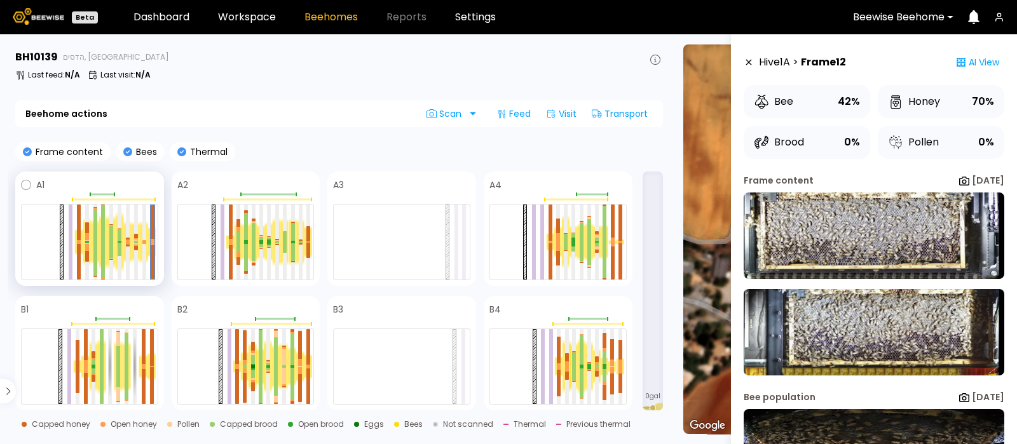
click at [140, 243] on div at bounding box center [144, 242] width 8 height 43
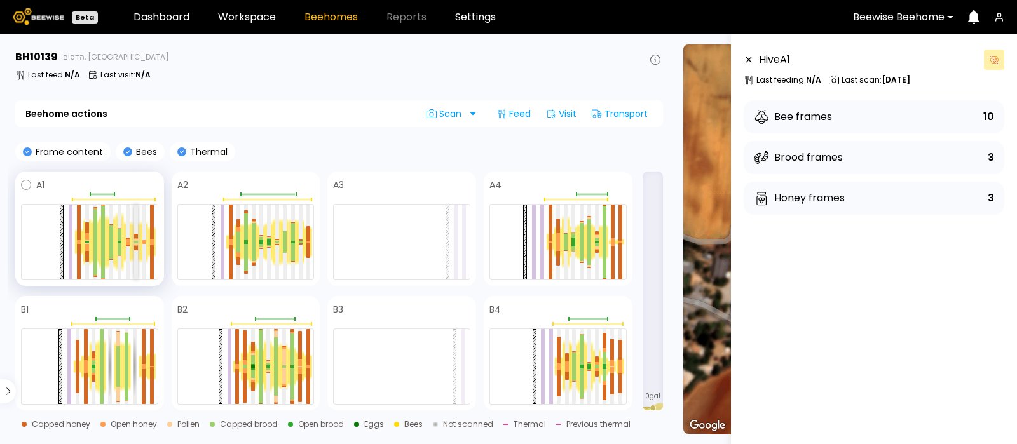
click at [134, 241] on div at bounding box center [136, 241] width 4 height 1
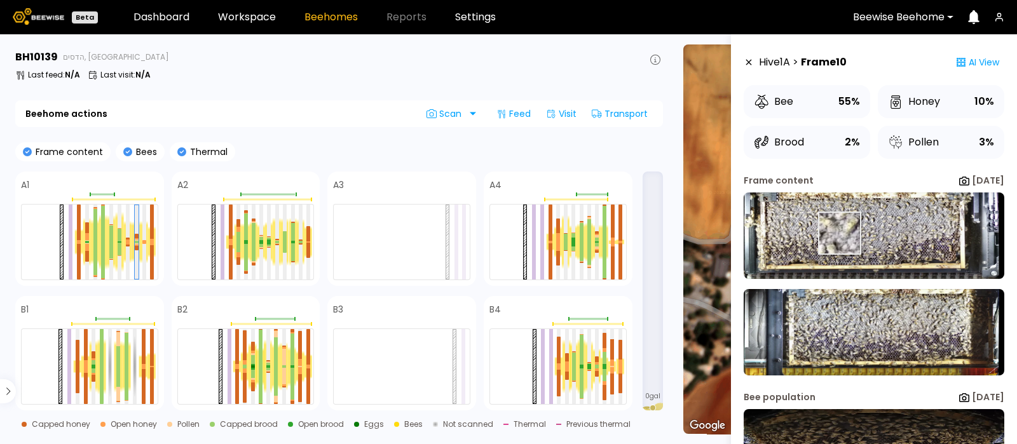
click at [839, 234] on img at bounding box center [874, 236] width 261 height 86
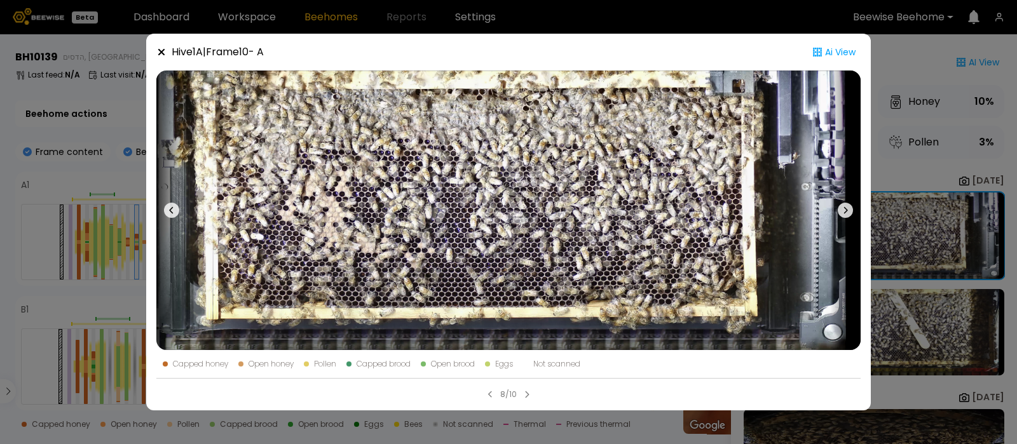
click at [846, 203] on icon at bounding box center [845, 210] width 15 height 15
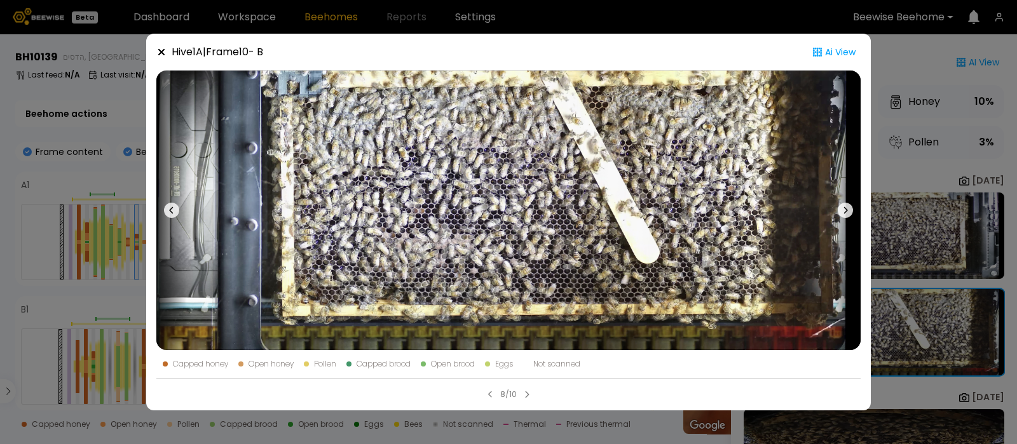
click at [162, 53] on icon at bounding box center [161, 52] width 6 height 6
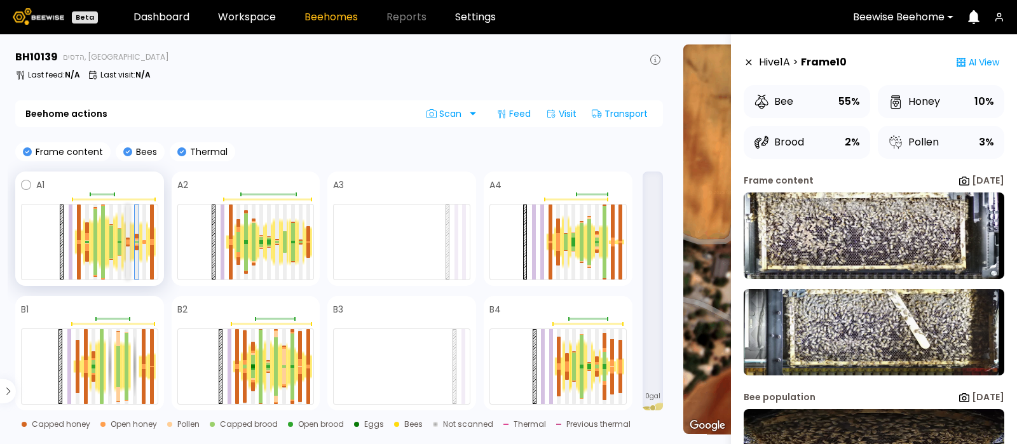
click at [128, 237] on div at bounding box center [128, 242] width 4 height 75
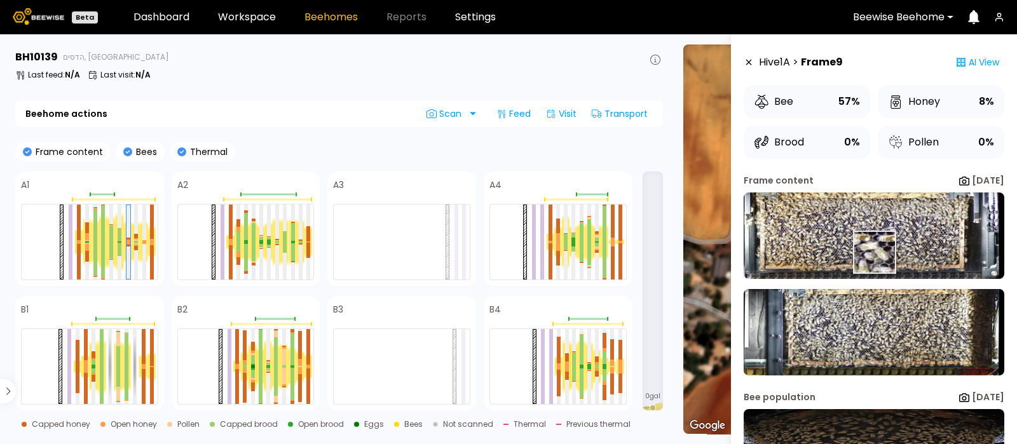
click at [874, 252] on img at bounding box center [874, 236] width 261 height 86
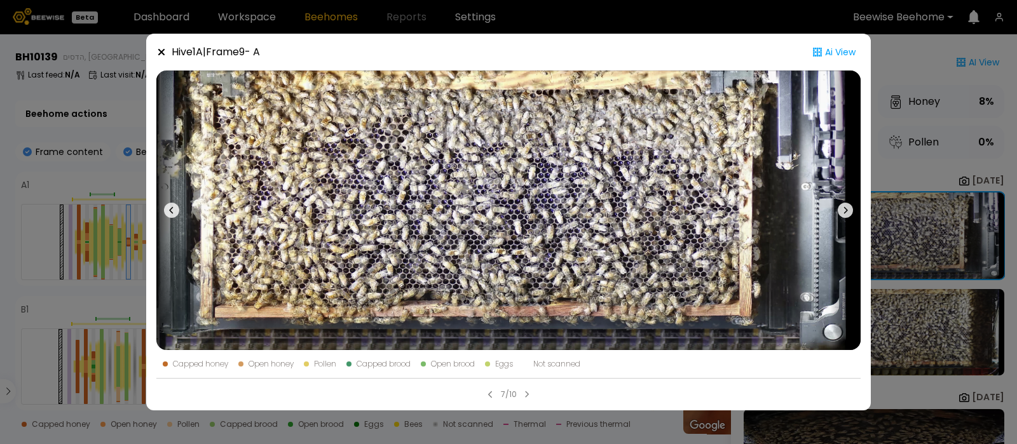
click at [159, 51] on icon at bounding box center [161, 52] width 6 height 6
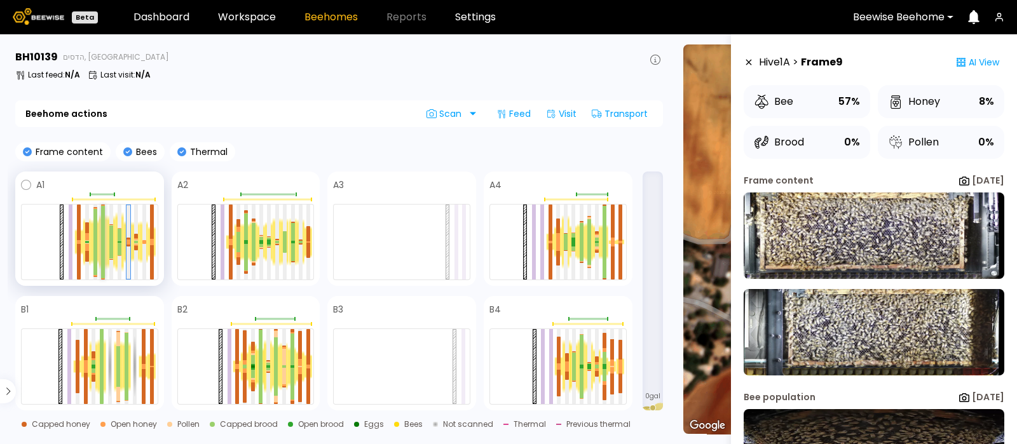
click at [102, 237] on div at bounding box center [103, 224] width 4 height 36
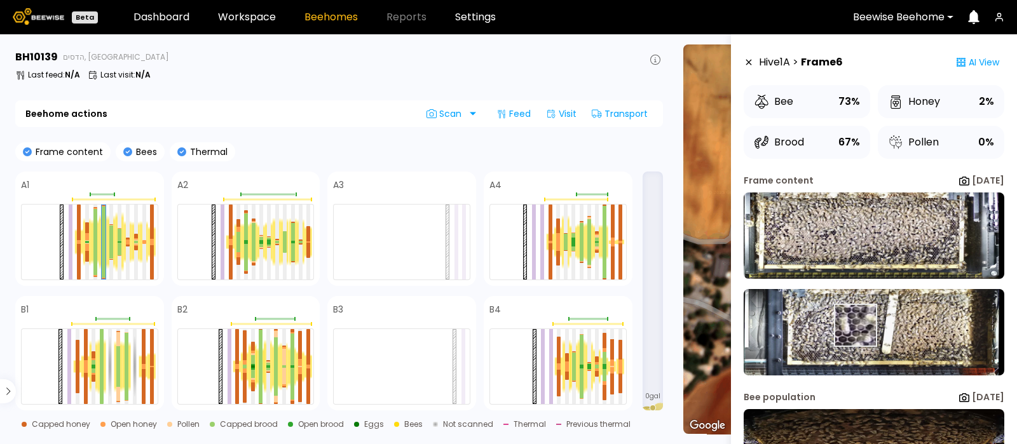
click at [854, 327] on img at bounding box center [874, 332] width 261 height 86
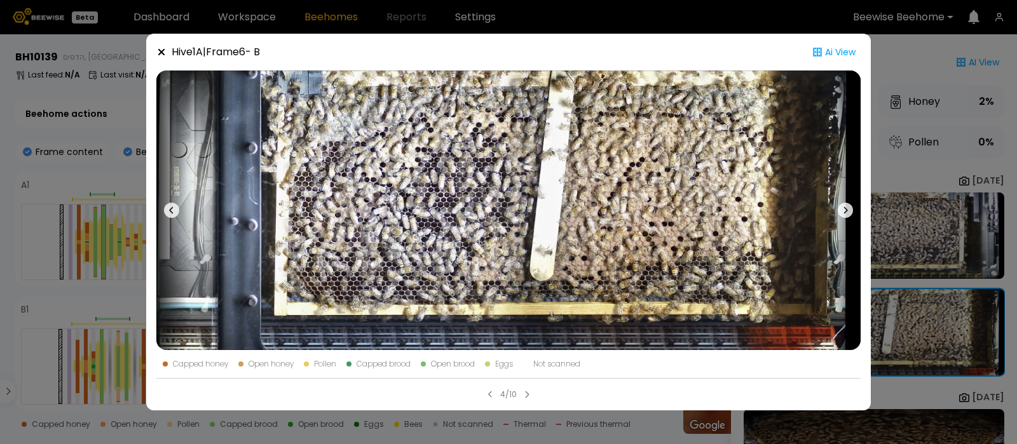
click at [844, 206] on icon at bounding box center [845, 210] width 15 height 15
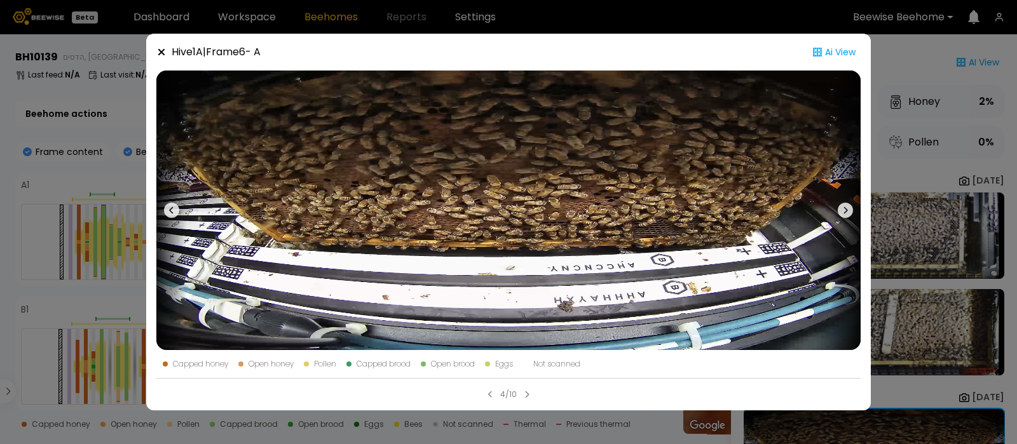
click at [844, 206] on icon at bounding box center [845, 210] width 15 height 15
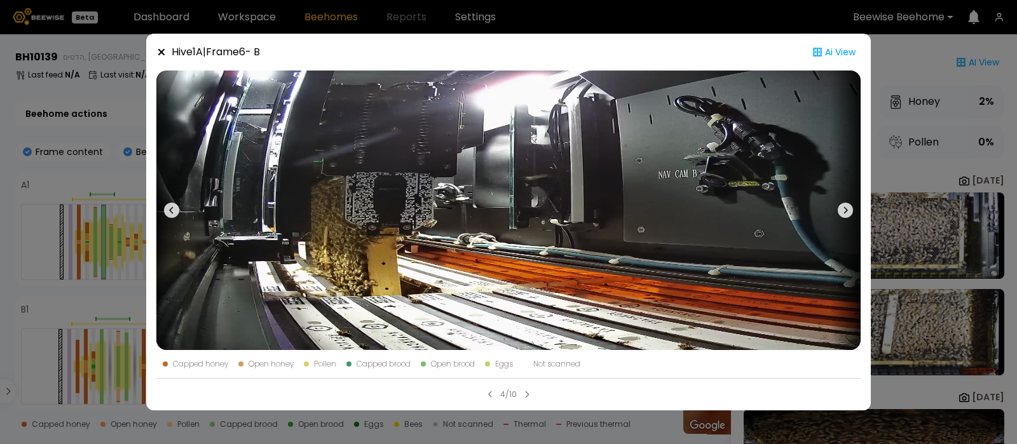
click at [844, 206] on icon at bounding box center [845, 210] width 15 height 15
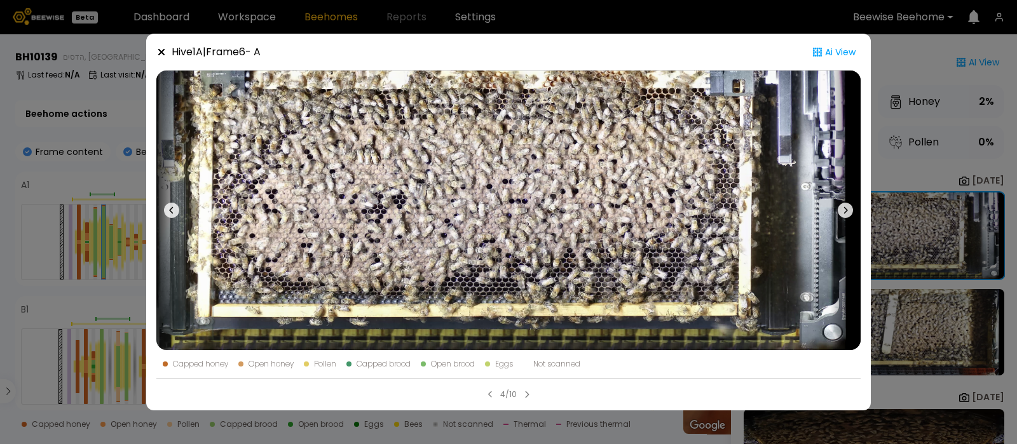
click at [162, 47] on icon at bounding box center [161, 52] width 10 height 10
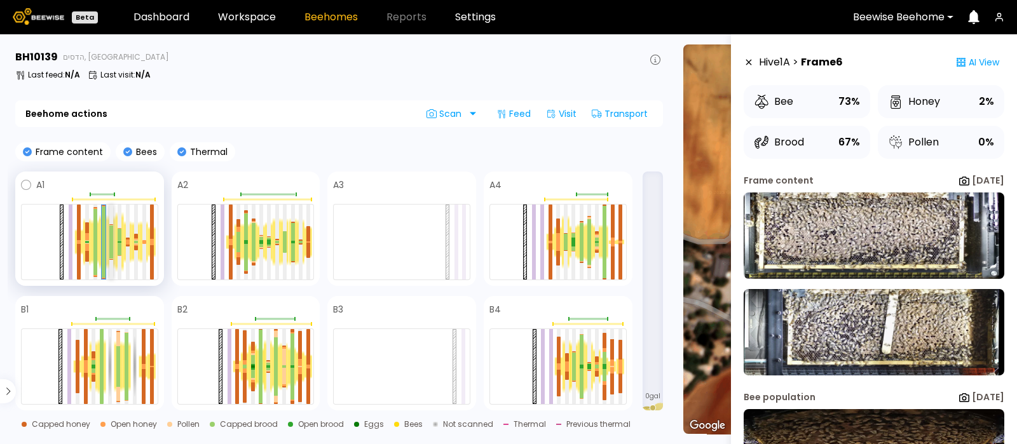
click at [110, 237] on div at bounding box center [111, 234] width 4 height 17
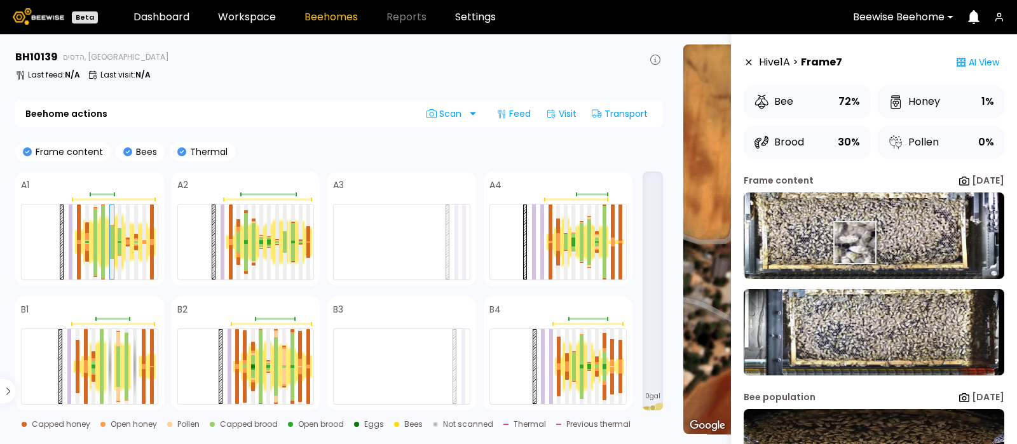
click at [854, 244] on img at bounding box center [874, 236] width 261 height 86
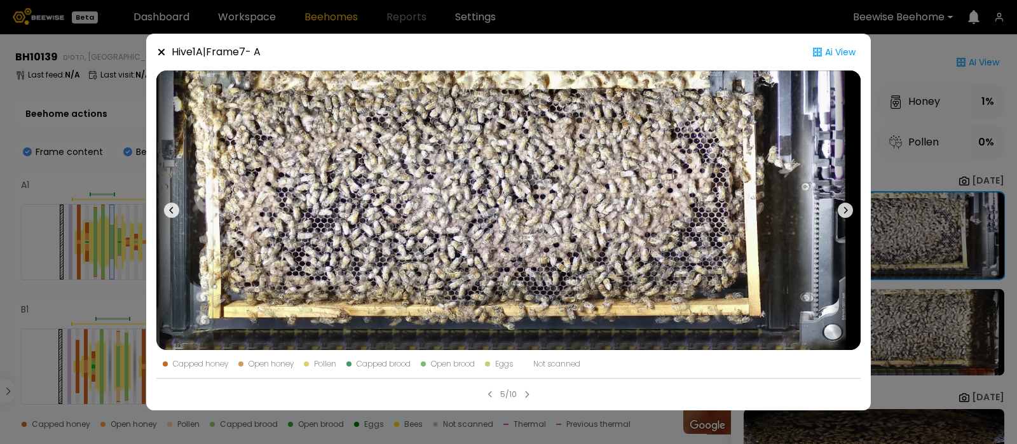
click at [844, 207] on icon at bounding box center [846, 210] width 4 height 7
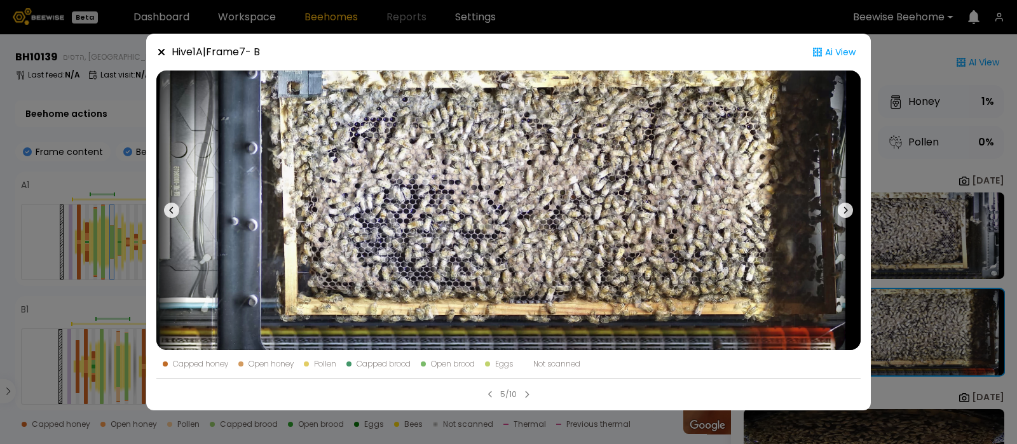
click at [159, 53] on icon at bounding box center [161, 52] width 6 height 6
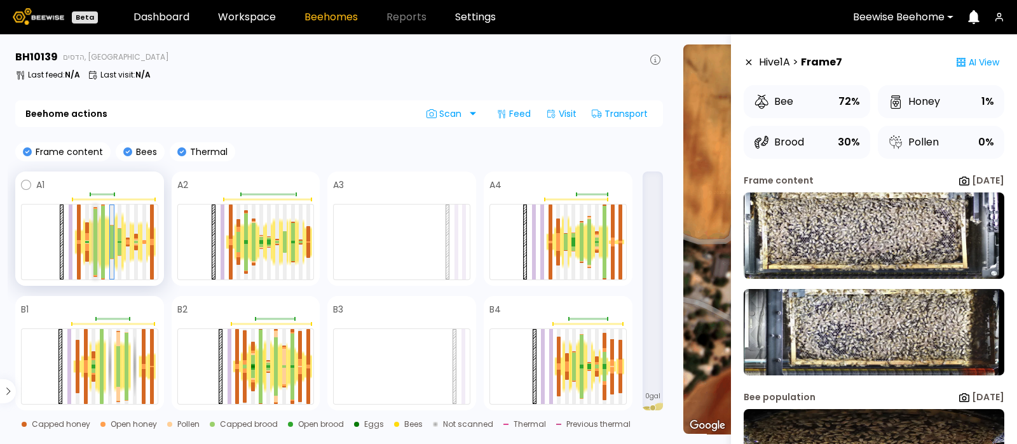
click at [95, 235] on div at bounding box center [95, 225] width 4 height 33
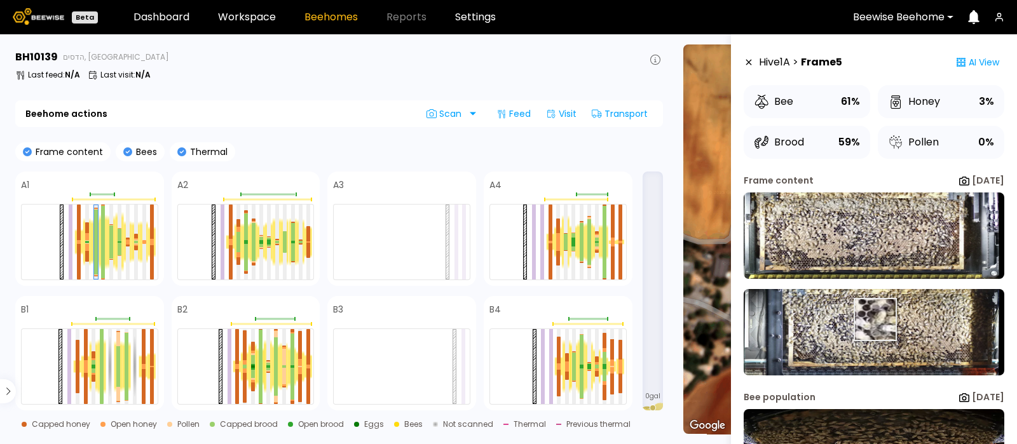
click at [874, 320] on img at bounding box center [874, 332] width 261 height 86
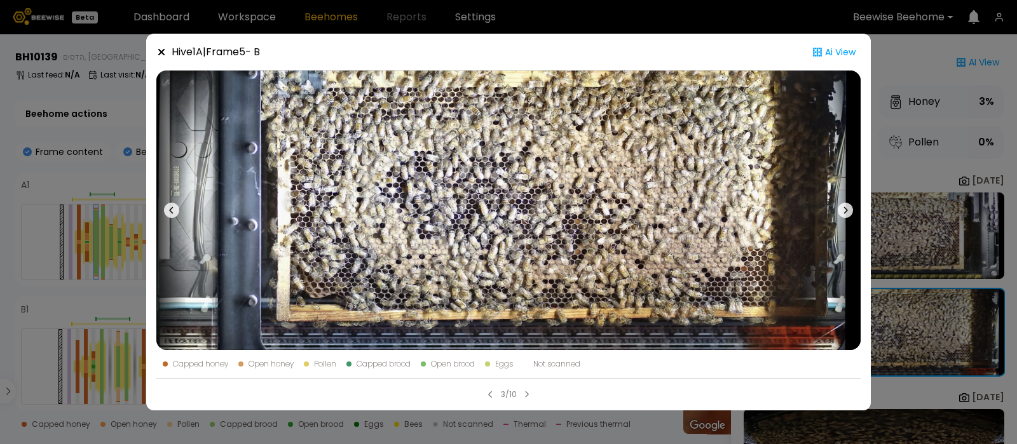
click at [159, 48] on icon at bounding box center [161, 52] width 10 height 10
